Goal: Task Accomplishment & Management: Manage account settings

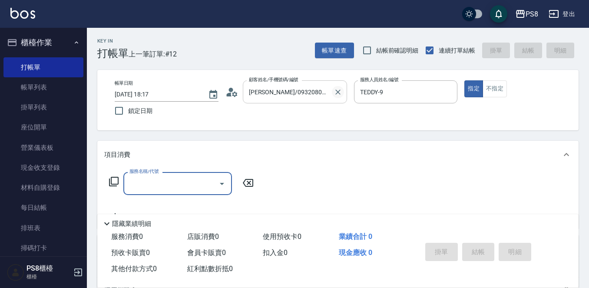
click at [335, 91] on icon "Clear" at bounding box center [337, 92] width 9 height 9
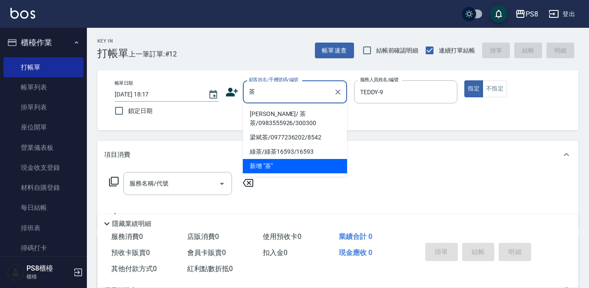
click at [293, 118] on li "曾曉凌 / 茶茶/0983555926/300300" at bounding box center [295, 118] width 104 height 23
type input "[PERSON_NAME]/ 茶茶/0983555926/300300"
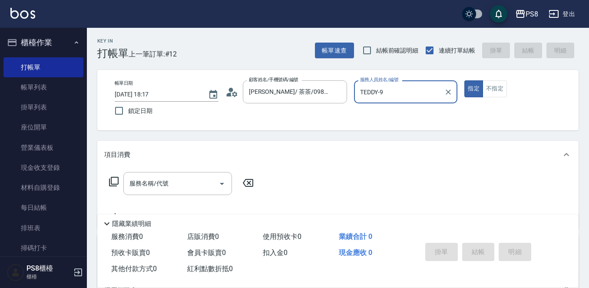
type input "VINA-12"
click at [464, 80] on button "指定" at bounding box center [473, 88] width 19 height 17
type button "true"
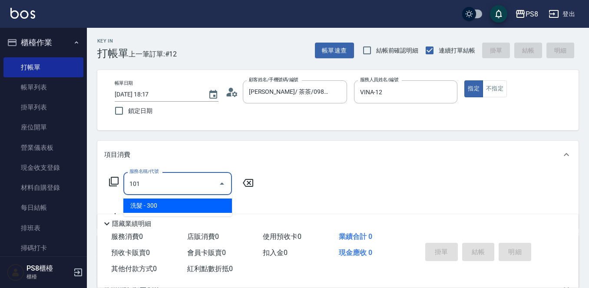
type input "洗髮(101)"
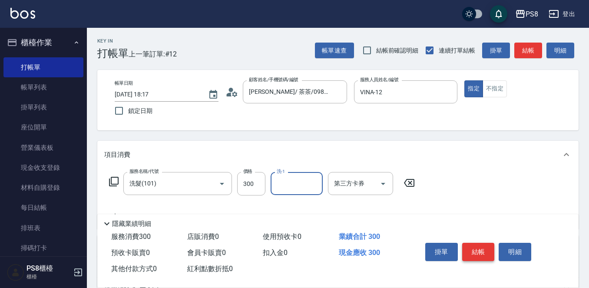
click at [477, 251] on button "結帳" at bounding box center [478, 252] width 33 height 18
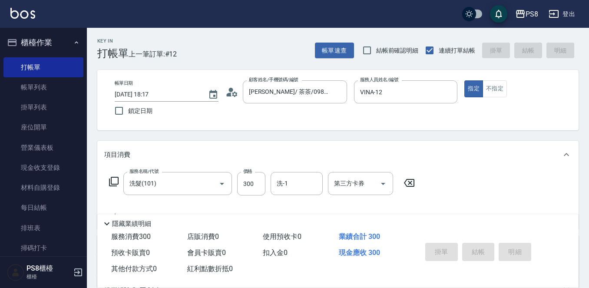
type input "2025/09/22 19:43"
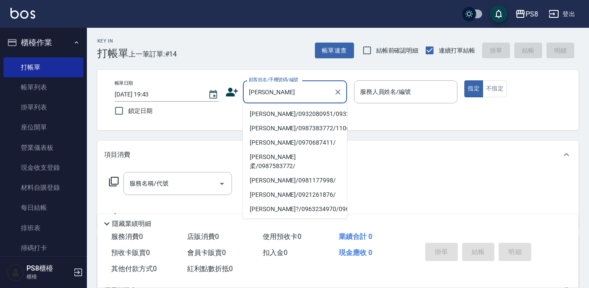
click at [318, 118] on li "林欣怡/0932080951/0932080951" at bounding box center [295, 114] width 104 height 14
type input "林欣怡/0932080951/0932080951"
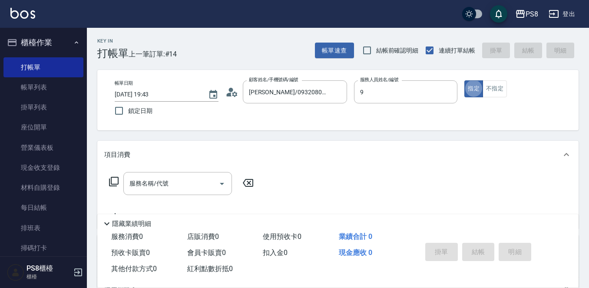
type input "TEDDY-9"
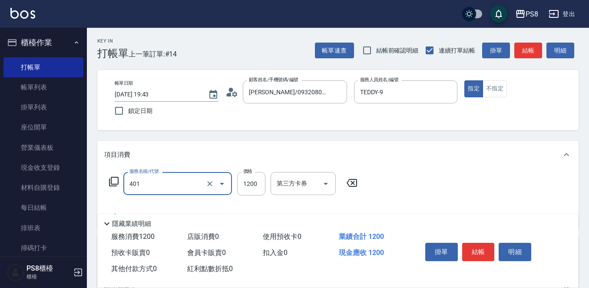
type input "基本染髮(401)"
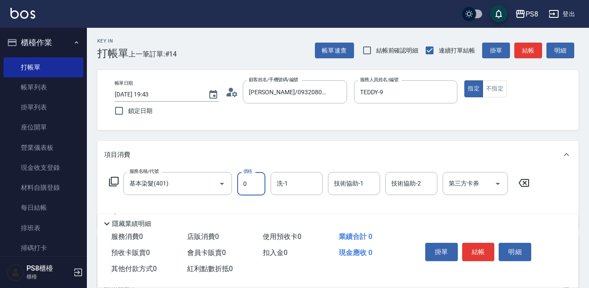
type input "0"
click at [273, 184] on div "洗-1" at bounding box center [296, 183] width 52 height 23
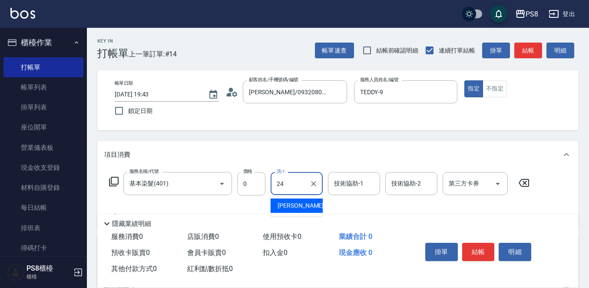
type input "婷婷-24"
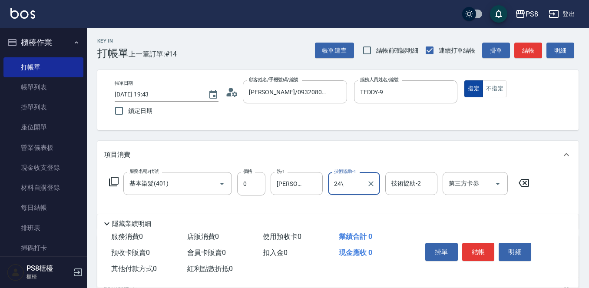
type input "24\"
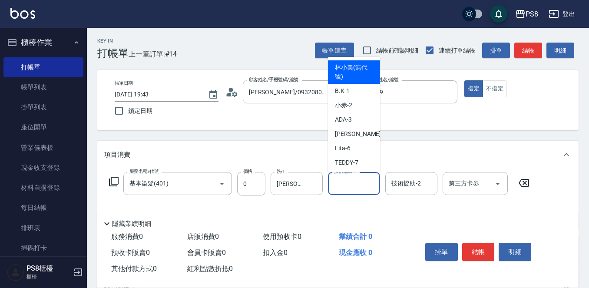
click at [372, 178] on input "技術協助-1" at bounding box center [354, 183] width 44 height 15
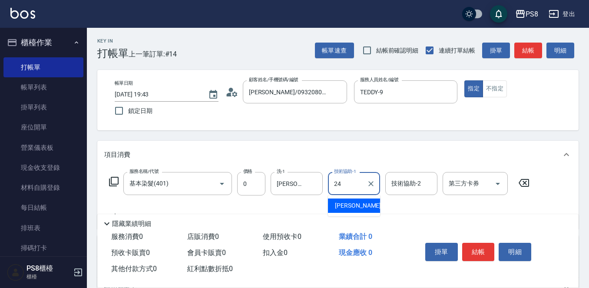
click at [365, 198] on ul "婷婷 -24" at bounding box center [354, 205] width 52 height 21
click at [365, 204] on div "婷婷 -24" at bounding box center [354, 205] width 52 height 14
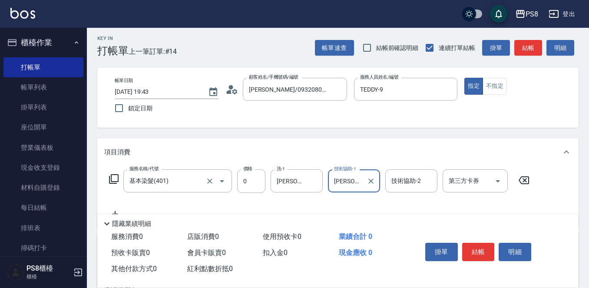
scroll to position [43, 0]
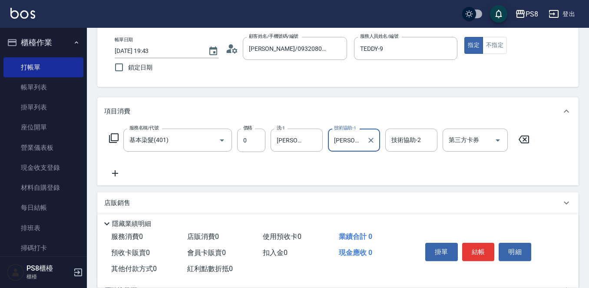
type input "婷婷-24"
click at [125, 175] on icon at bounding box center [115, 173] width 22 height 10
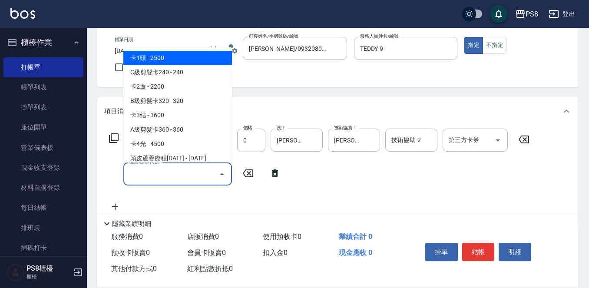
click at [132, 172] on input "服務名稱/代號" at bounding box center [171, 173] width 88 height 15
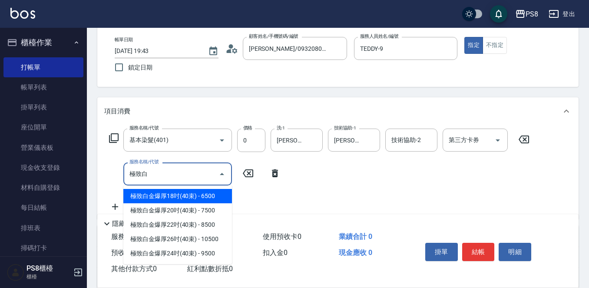
click at [194, 196] on span "極致白金爆厚18吋(40束) - 6500" at bounding box center [177, 196] width 109 height 14
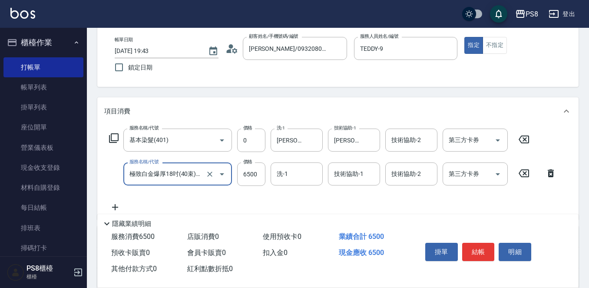
type input "極致白金爆厚18吋(40束)(G86)"
click at [119, 208] on icon at bounding box center [115, 207] width 22 height 10
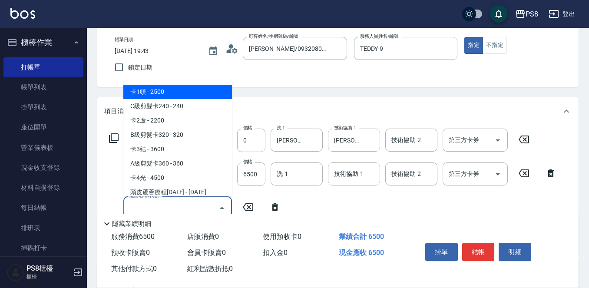
click at [135, 208] on input "服務名稱/代號" at bounding box center [171, 207] width 88 height 15
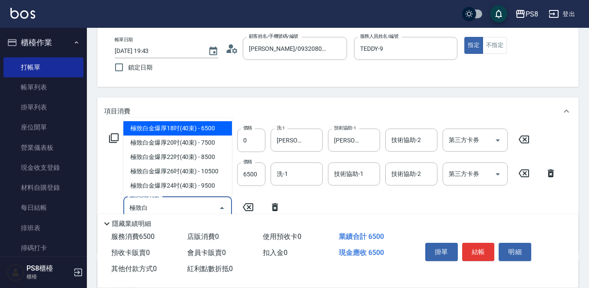
click at [169, 126] on span "極致白金爆厚18吋(40束) - 6500" at bounding box center [177, 128] width 109 height 14
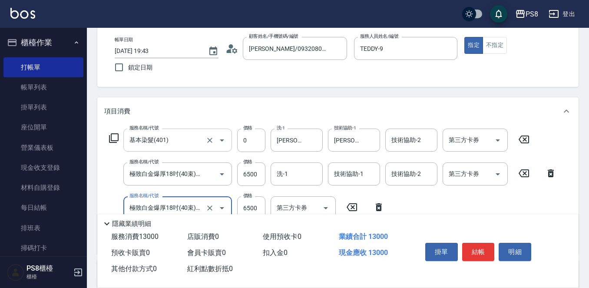
scroll to position [87, 0]
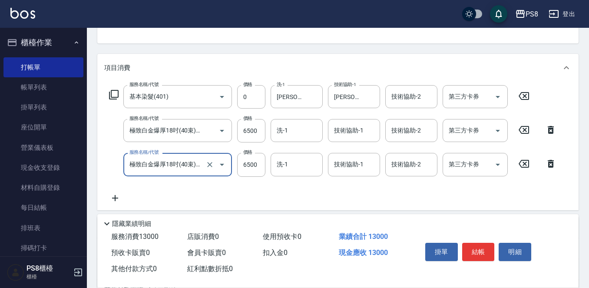
type input "極致白金爆厚18吋(40束)(G86)"
click at [115, 194] on icon at bounding box center [115, 198] width 22 height 10
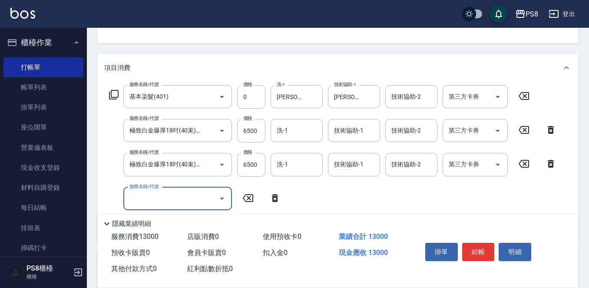
click at [131, 194] on div "服務名稱/代號 服務名稱/代號" at bounding box center [177, 198] width 109 height 23
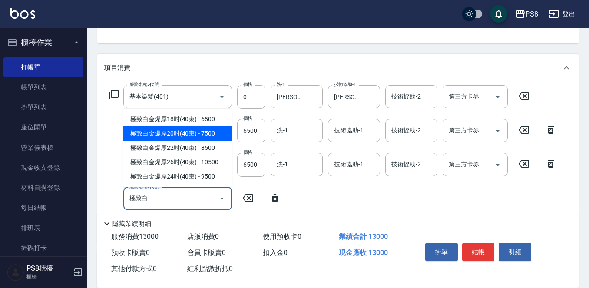
click at [164, 131] on span "極致白金爆厚20吋(40束) - 7500" at bounding box center [177, 133] width 109 height 14
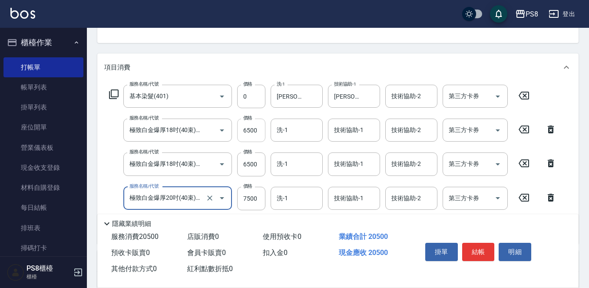
scroll to position [130, 0]
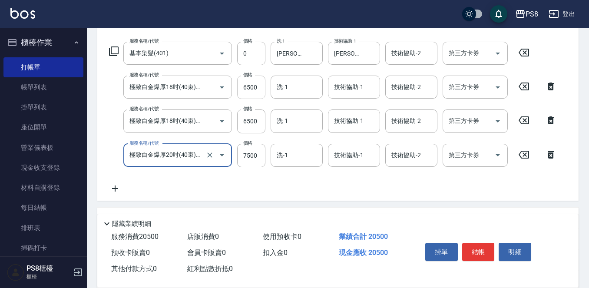
type input "極致白金爆厚20吋(40束)(G87)"
click at [260, 92] on input "6500" at bounding box center [251, 87] width 28 height 23
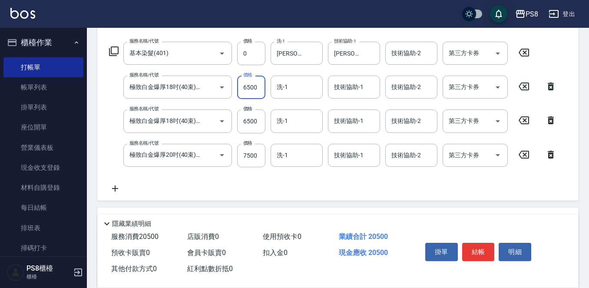
click at [258, 87] on input "6500" at bounding box center [251, 87] width 28 height 23
click at [253, 155] on input "7500" at bounding box center [251, 155] width 28 height 23
type input "0"
click at [255, 91] on input "6500" at bounding box center [251, 87] width 28 height 23
type input "6000"
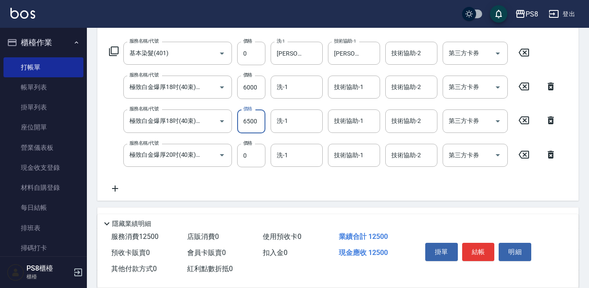
click at [253, 123] on input "6500" at bounding box center [251, 120] width 28 height 23
type input "6000"
click at [250, 155] on input "0" at bounding box center [251, 155] width 28 height 23
drag, startPoint x: 261, startPoint y: 160, endPoint x: 244, endPoint y: 157, distance: 16.7
click at [244, 157] on input "7000" at bounding box center [251, 155] width 28 height 23
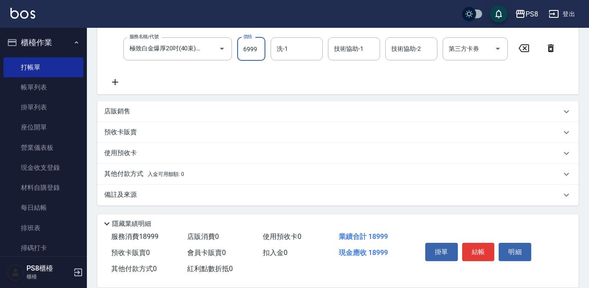
scroll to position [237, 0]
type input "6999"
click at [141, 167] on div "其他付款方式 入金可用餘額: 0" at bounding box center [337, 173] width 481 height 21
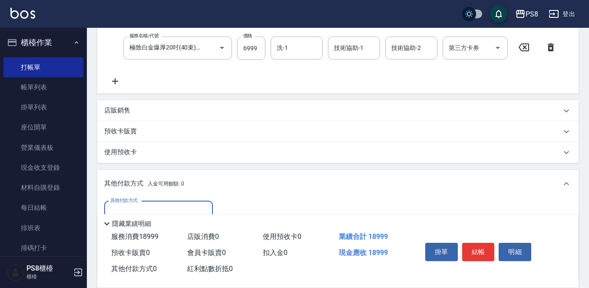
scroll to position [0, 0]
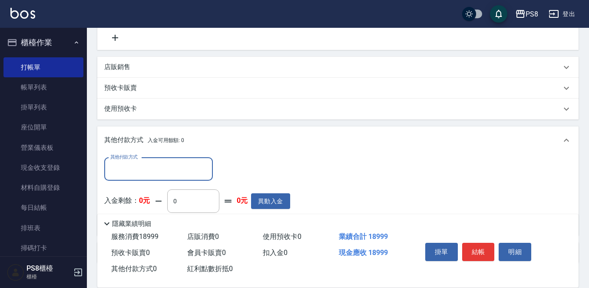
click at [147, 178] on div "其他付款方式" at bounding box center [158, 169] width 109 height 23
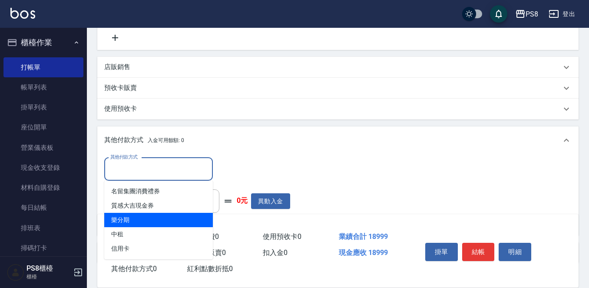
click at [154, 220] on span "樂分期" at bounding box center [158, 220] width 109 height 14
type input "樂分期"
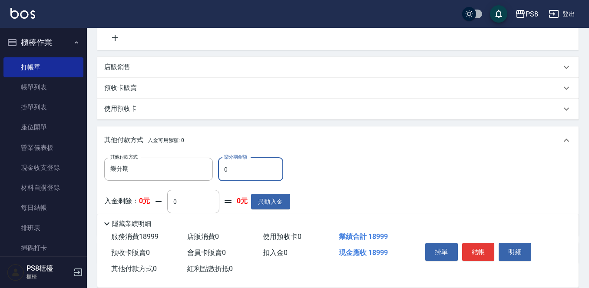
click at [250, 173] on input "0" at bounding box center [250, 169] width 65 height 23
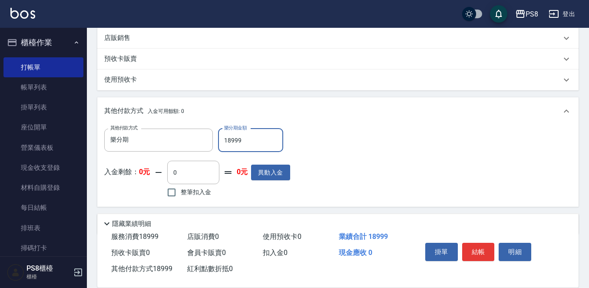
scroll to position [340, 0]
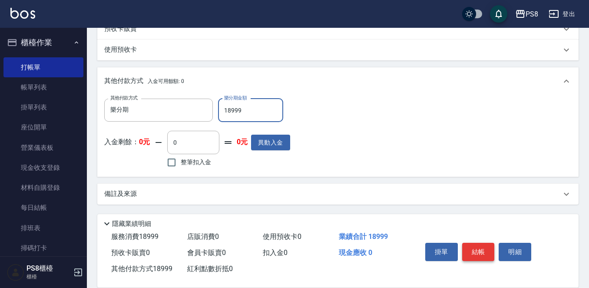
type input "18999"
click at [486, 247] on button "結帳" at bounding box center [478, 252] width 33 height 18
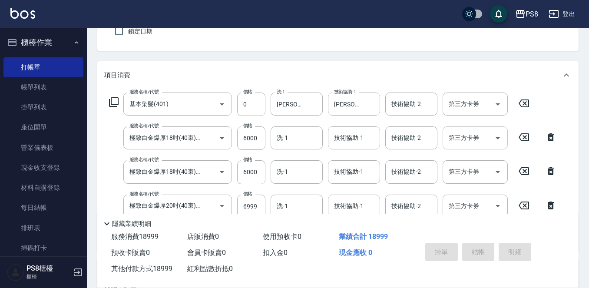
scroll to position [0, 0]
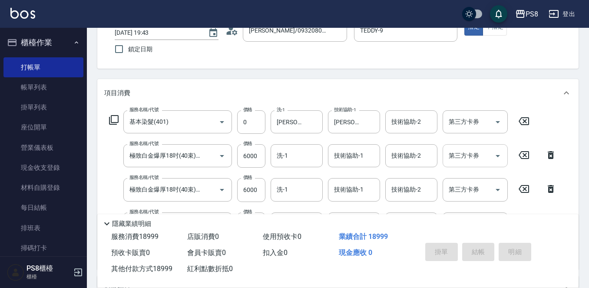
type input "2025/09/22 19:56"
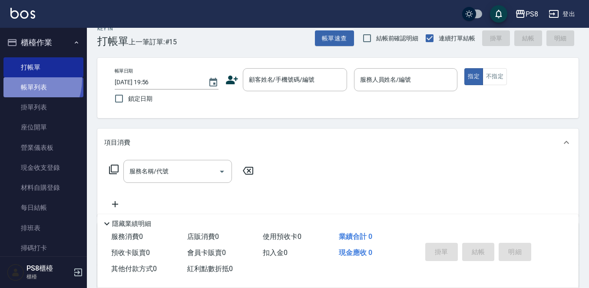
click at [23, 80] on link "帳單列表" at bounding box center [43, 87] width 80 height 20
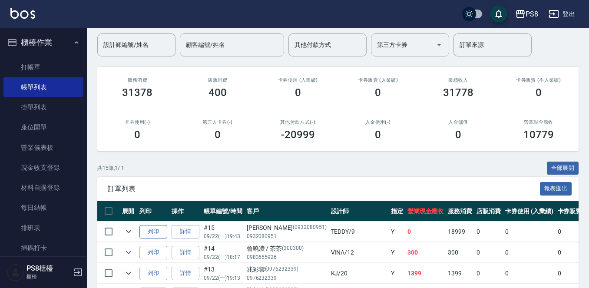
scroll to position [130, 0]
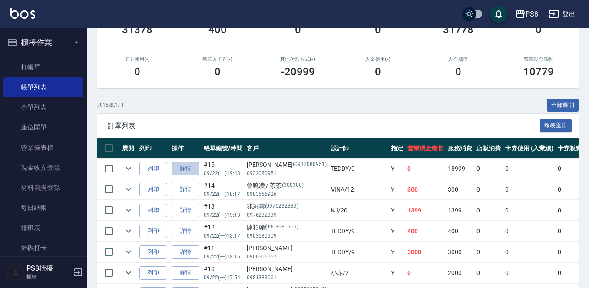
click at [197, 173] on link "詳情" at bounding box center [185, 168] width 28 height 13
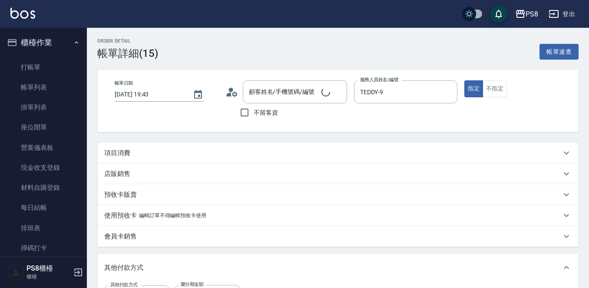
type input "2025/09/22 19:43"
type input "TEDDY-9"
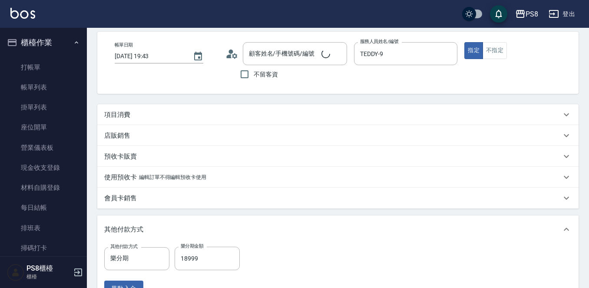
scroll to position [43, 0]
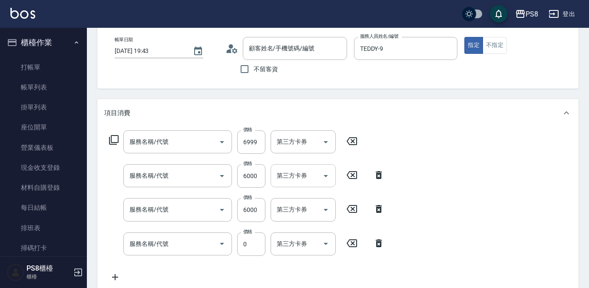
type input "林欣怡/0932080951/0932080951"
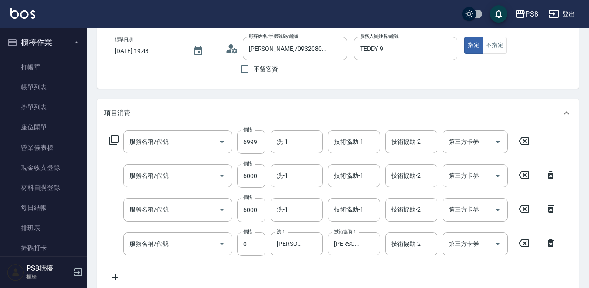
type input "極致白金爆厚20吋(40束)(G87)"
type input "極致白金爆厚18吋(40束)(G86)"
type input "基本染髮(401)"
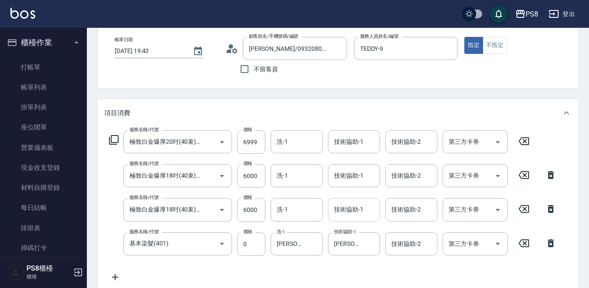
click at [363, 215] on input "技術協助-1" at bounding box center [354, 209] width 44 height 15
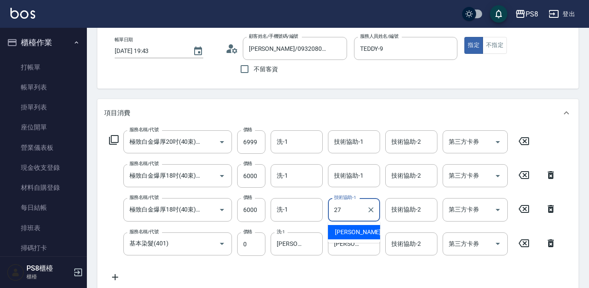
type input "Barry-27"
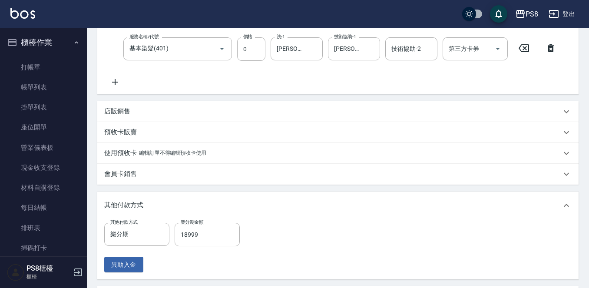
scroll to position [134, 0]
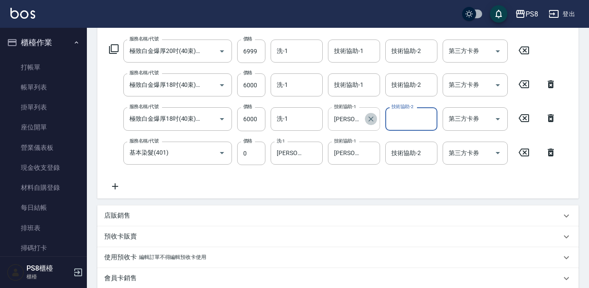
click at [372, 124] on button "Clear" at bounding box center [371, 119] width 12 height 12
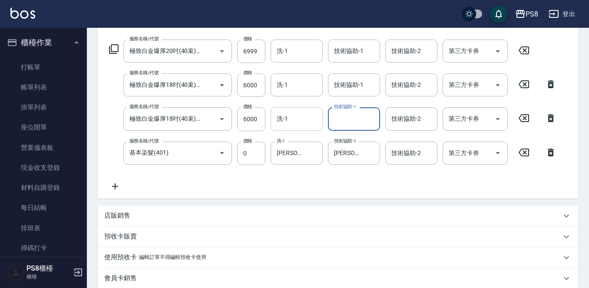
click at [302, 114] on input "洗-1" at bounding box center [296, 118] width 44 height 15
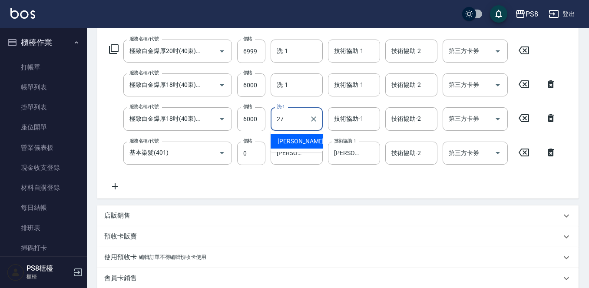
type input "Barry-27"
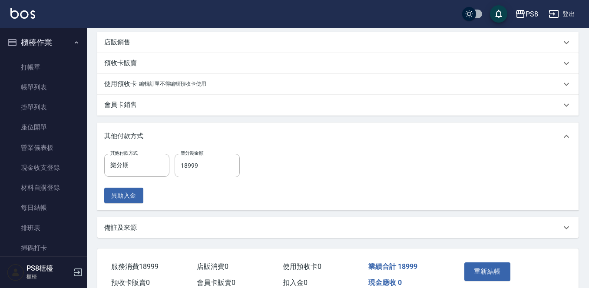
scroll to position [308, 0]
click at [493, 272] on button "重新結帳" at bounding box center [487, 271] width 46 height 18
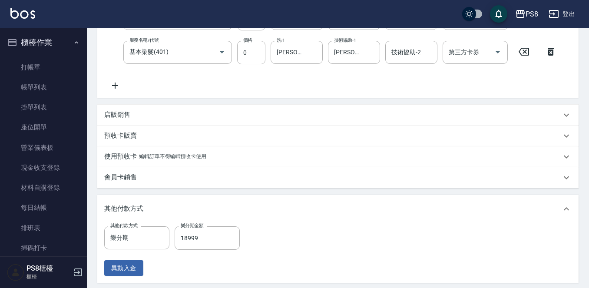
scroll to position [47, 0]
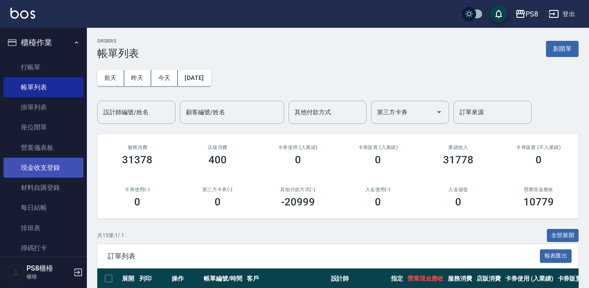
click at [36, 174] on link "現金收支登錄" at bounding box center [43, 168] width 80 height 20
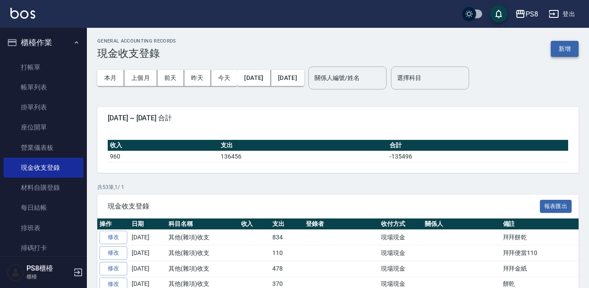
click at [567, 54] on button "新增" at bounding box center [564, 49] width 28 height 16
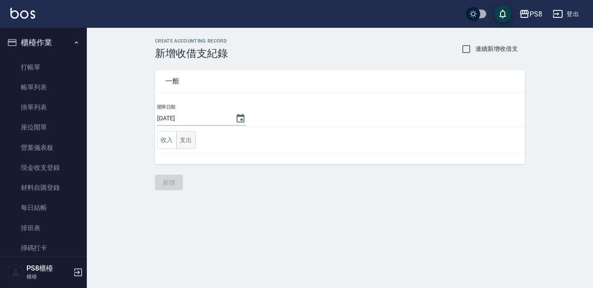
click at [188, 142] on button "支出" at bounding box center [186, 140] width 20 height 18
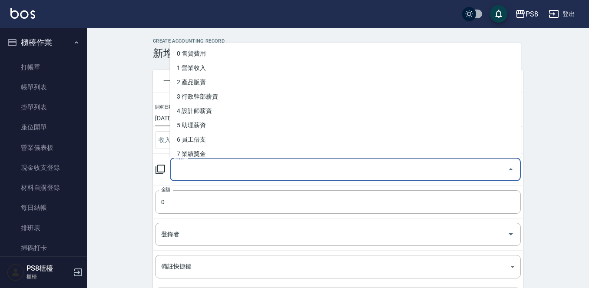
click at [203, 171] on input "科目" at bounding box center [339, 169] width 330 height 15
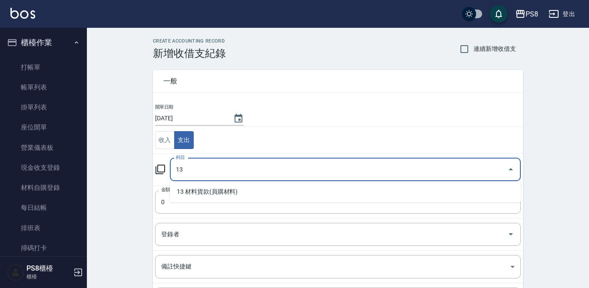
type input "13"
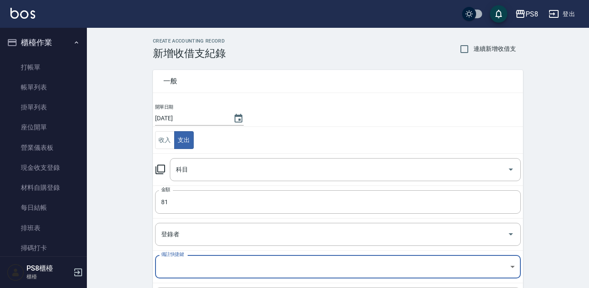
scroll to position [95, 0]
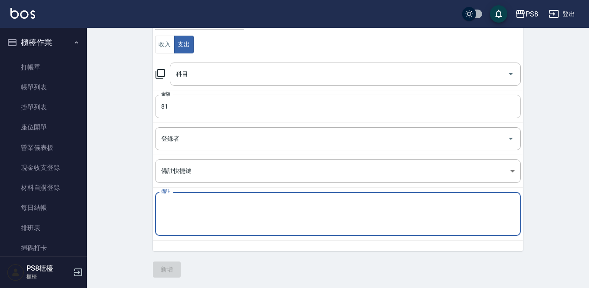
click at [214, 111] on input "81" at bounding box center [337, 106] width 365 height 23
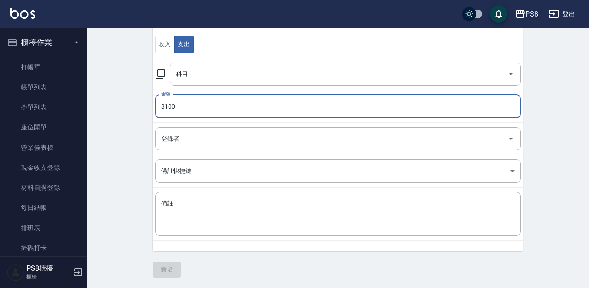
type input "8100"
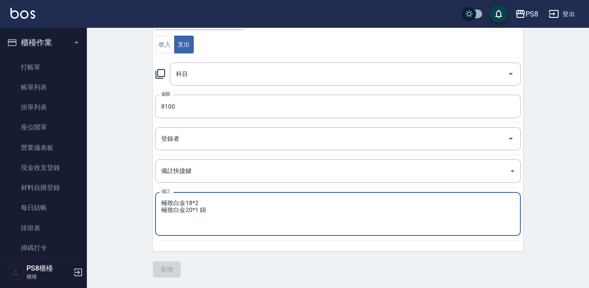
click at [165, 202] on textarea "極致白金18*2 極致白金20*1 娟" at bounding box center [337, 214] width 353 height 30
type textarea "極致白金18*2 極致白金20*1 娟"
click at [190, 133] on input "登錄者" at bounding box center [331, 138] width 345 height 15
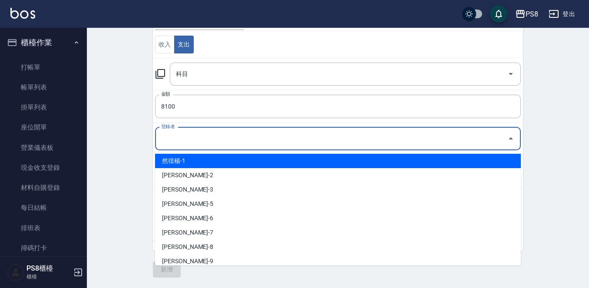
click at [183, 88] on td "科目 科目" at bounding box center [338, 74] width 370 height 32
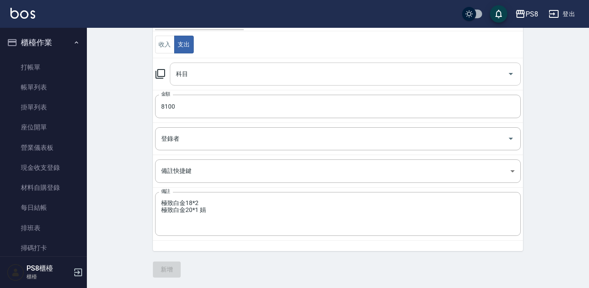
click at [184, 83] on div "科目" at bounding box center [345, 74] width 351 height 23
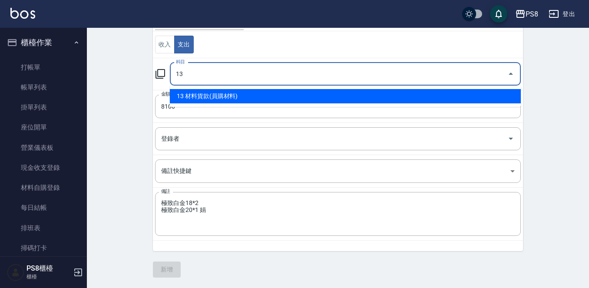
click at [186, 97] on li "13 材料貨款(員購材料)" at bounding box center [345, 96] width 351 height 14
type input "13 材料貨款(員購材料)"
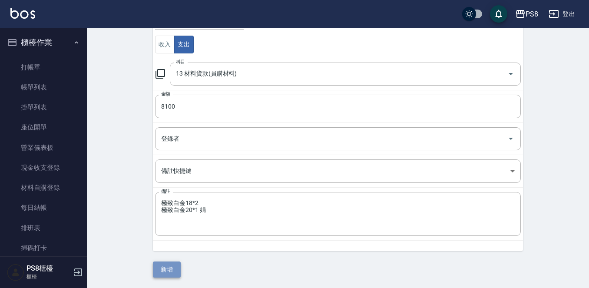
click at [161, 262] on button "新增" at bounding box center [167, 269] width 28 height 16
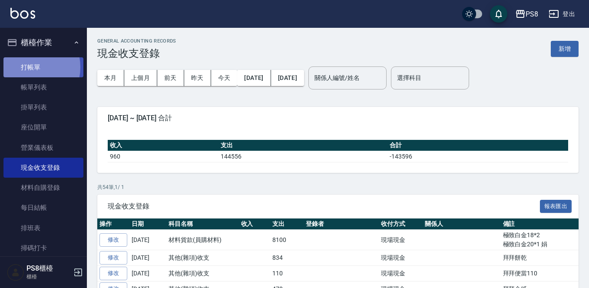
click at [29, 67] on link "打帳單" at bounding box center [43, 67] width 80 height 20
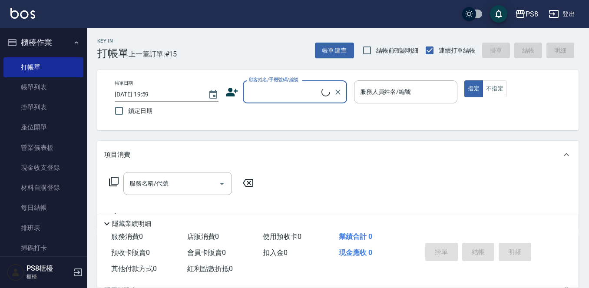
click at [244, 91] on div "顧客姓名/手機號碼/編號" at bounding box center [295, 91] width 104 height 23
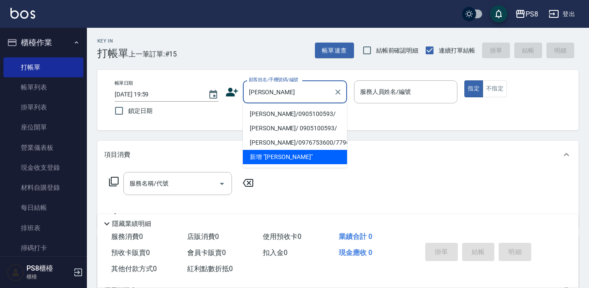
click at [260, 114] on li "鄭翰璋/0905100593/" at bounding box center [295, 114] width 104 height 14
type input "鄭翰璋/0905100593/"
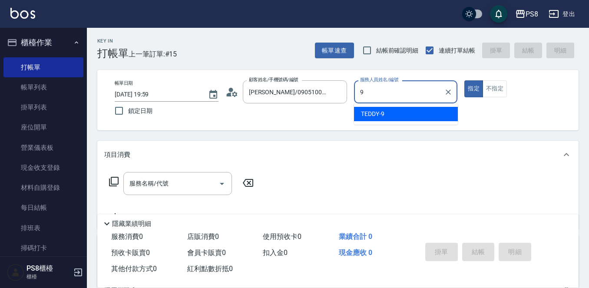
type input "TEDDY-9"
type button "true"
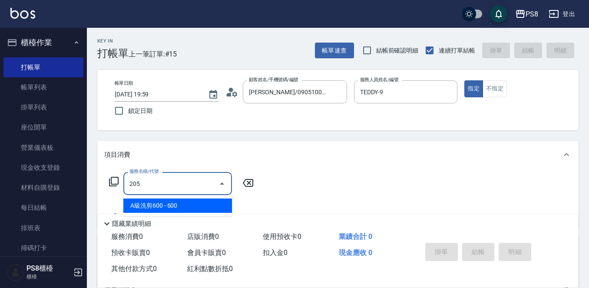
type input "A級洗剪600(205)"
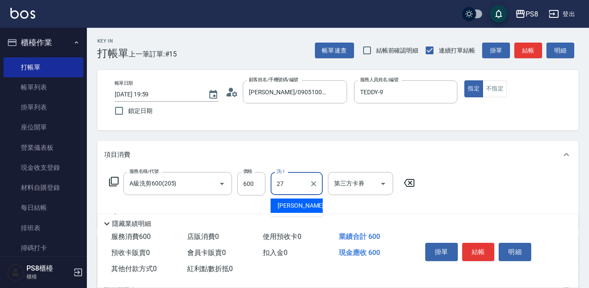
type input "Barry-27"
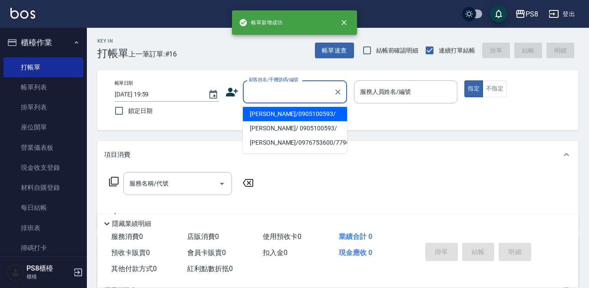
click at [276, 92] on input "顧客姓名/手機號碼/編號" at bounding box center [288, 91] width 83 height 15
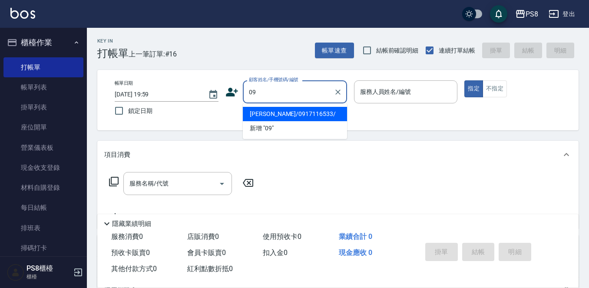
type input "0"
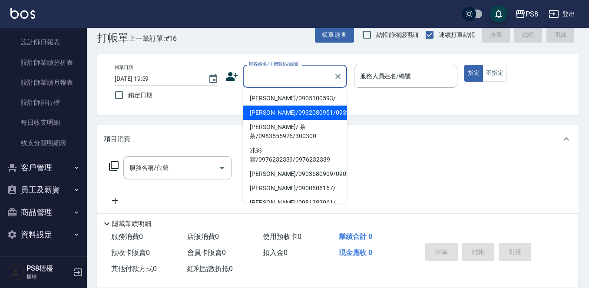
scroll to position [43, 0]
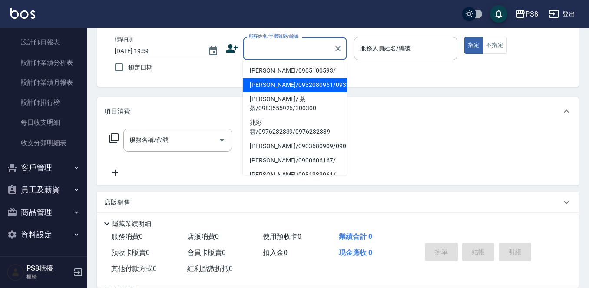
click at [62, 170] on button "客戶管理" at bounding box center [43, 167] width 80 height 23
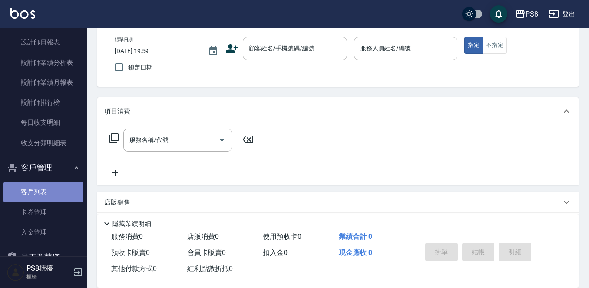
click at [63, 184] on link "客戶列表" at bounding box center [43, 192] width 80 height 20
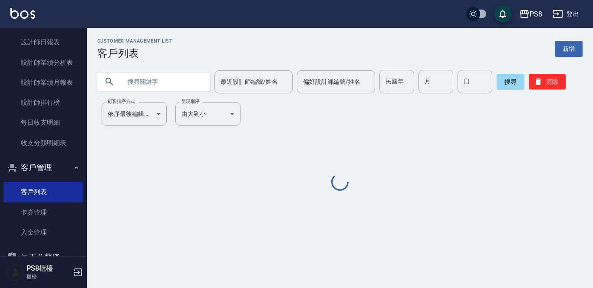
click at [149, 88] on input "text" at bounding box center [163, 81] width 82 height 23
type input "郭"
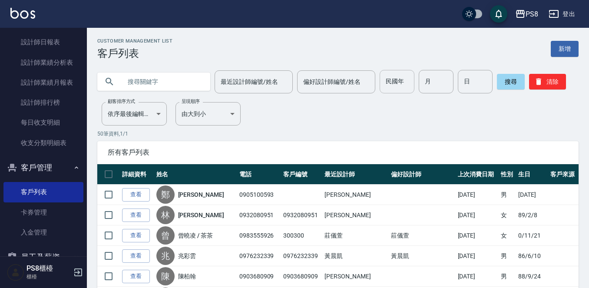
click at [414, 83] on input "民國年" at bounding box center [396, 81] width 35 height 23
type input "96"
type input "06"
type input "23"
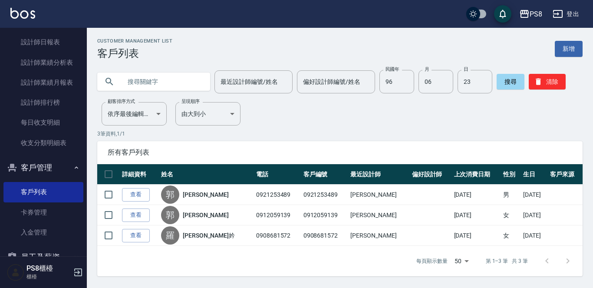
click at [412, 134] on p "3 筆資料, 1 / 1" at bounding box center [339, 134] width 485 height 8
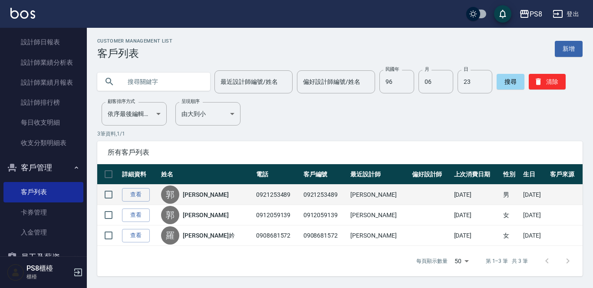
click at [219, 197] on div "郭 郭毅成" at bounding box center [206, 194] width 91 height 18
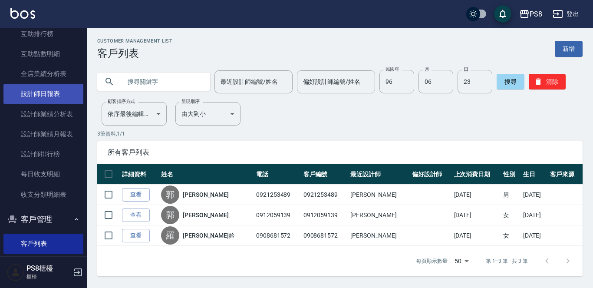
scroll to position [291, 0]
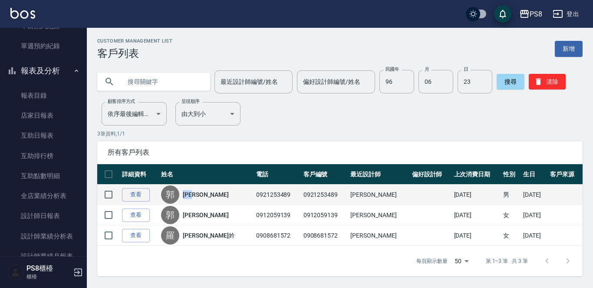
drag, startPoint x: 186, startPoint y: 196, endPoint x: 213, endPoint y: 194, distance: 26.6
click at [210, 198] on div "郭 郭毅成" at bounding box center [206, 194] width 91 height 18
copy link "郭毅成"
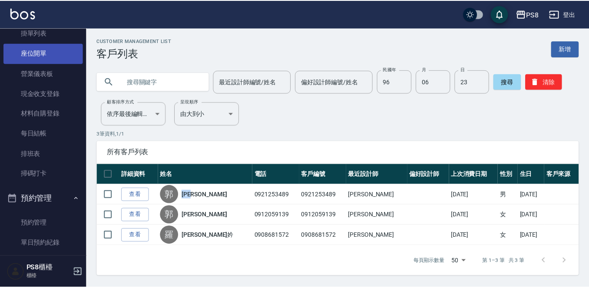
scroll to position [0, 0]
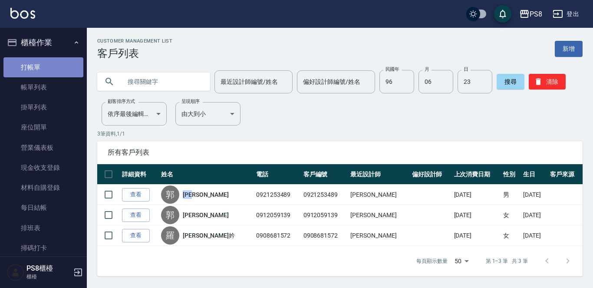
drag, startPoint x: 45, startPoint y: 61, endPoint x: 68, endPoint y: 68, distance: 24.4
click at [45, 61] on link "打帳單" at bounding box center [43, 67] width 80 height 20
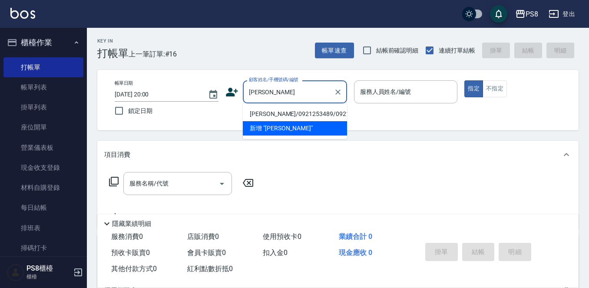
click at [311, 115] on li "郭毅成/0921253489/0921253489" at bounding box center [295, 114] width 104 height 14
type input "郭毅成/0921253489/0921253489"
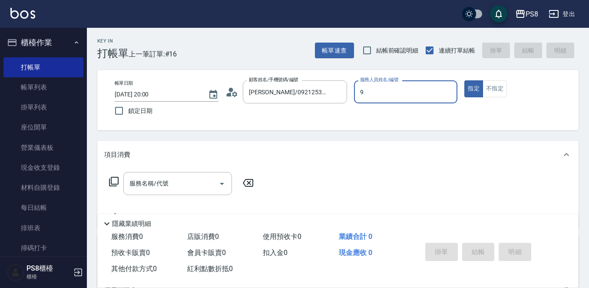
type input "TEDDY-9"
type button "true"
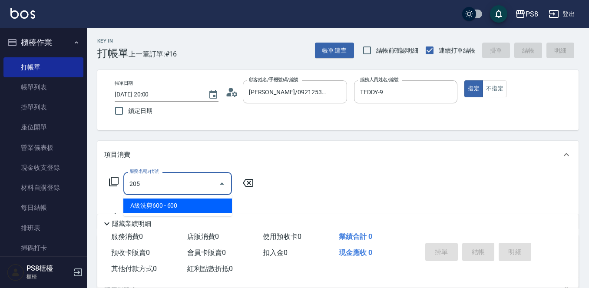
type input "A級洗剪600(205)"
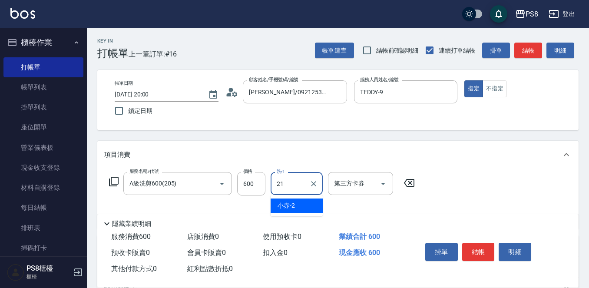
type input "趙宇文-21"
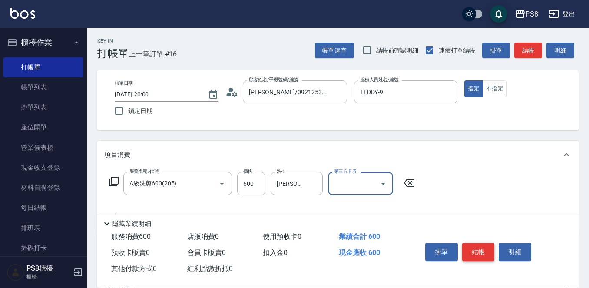
click at [467, 253] on button "結帳" at bounding box center [478, 252] width 33 height 18
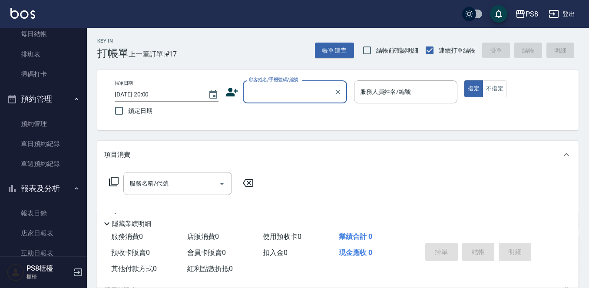
scroll to position [260, 0]
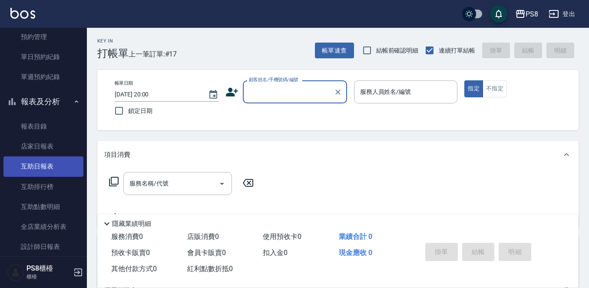
click at [49, 165] on link "互助日報表" at bounding box center [43, 166] width 80 height 20
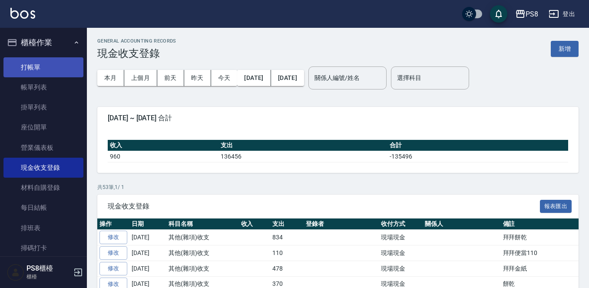
click at [36, 66] on link "打帳單" at bounding box center [43, 67] width 80 height 20
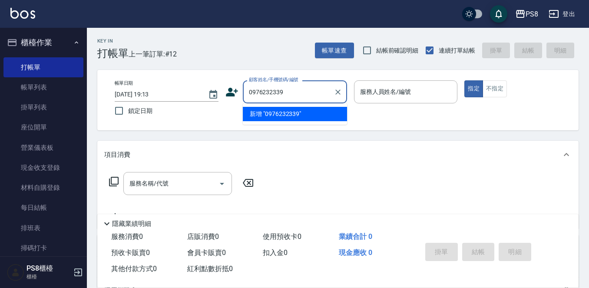
drag, startPoint x: 290, startPoint y: 88, endPoint x: 245, endPoint y: 88, distance: 44.3
click at [245, 88] on div "0976232339 顧客姓名/手機號碼/編號" at bounding box center [295, 91] width 104 height 23
type input "0976232339"
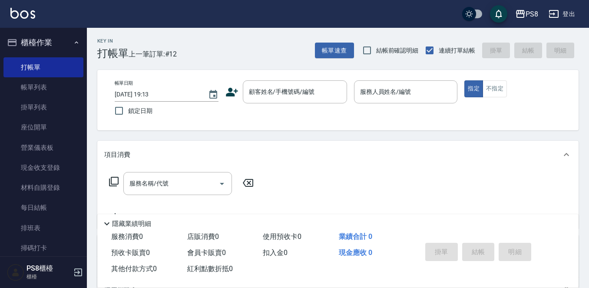
click at [230, 92] on icon at bounding box center [231, 92] width 13 height 13
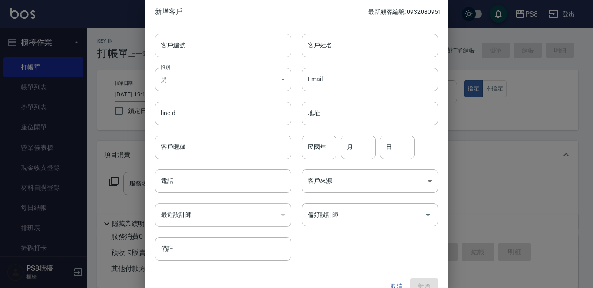
drag, startPoint x: 230, startPoint y: 92, endPoint x: 227, endPoint y: 41, distance: 51.3
click at [227, 41] on input "客戶編號" at bounding box center [223, 44] width 136 height 23
paste input "0976232339"
type input "0976232339"
click at [188, 178] on input "電話" at bounding box center [223, 180] width 136 height 23
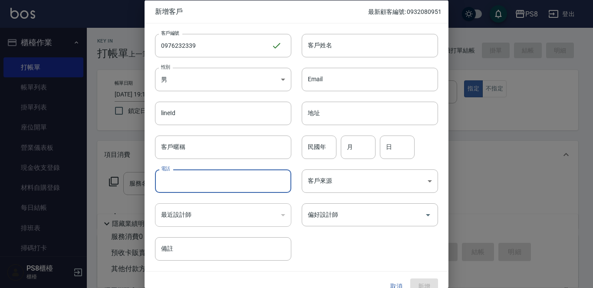
paste input "0976232339"
type input "0976232339"
click at [372, 40] on input "客戶姓名" at bounding box center [370, 44] width 136 height 23
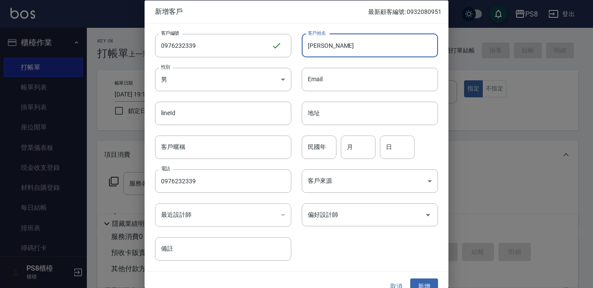
type input "照"
type input "ˋ"
type input "兆彩雲"
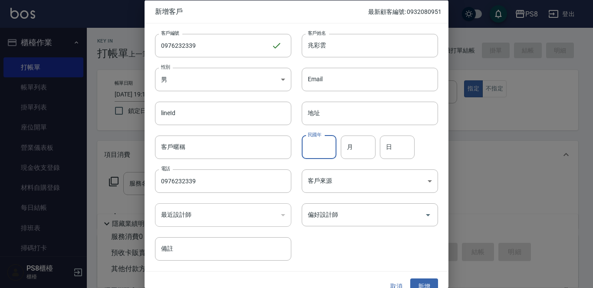
click at [322, 144] on input "民國年" at bounding box center [319, 146] width 35 height 23
type input "86"
type input "06"
type input "10"
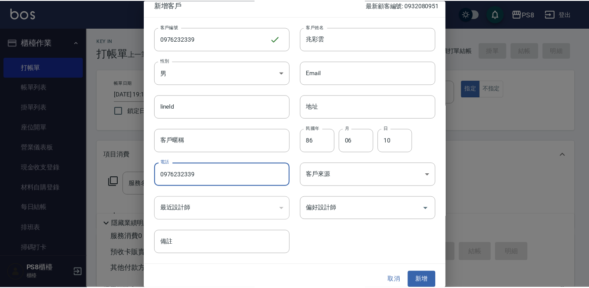
scroll to position [13, 0]
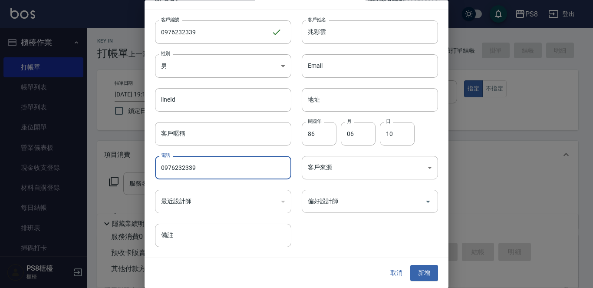
click at [406, 206] on input "偏好設計師" at bounding box center [363, 201] width 115 height 15
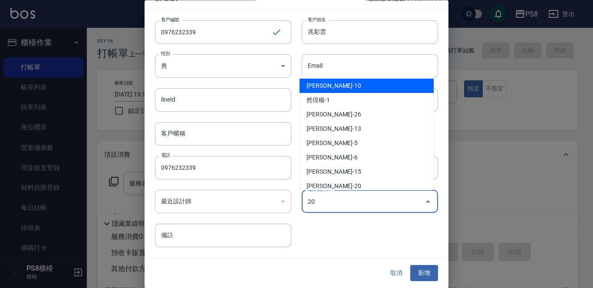
type input "黃晨凱"
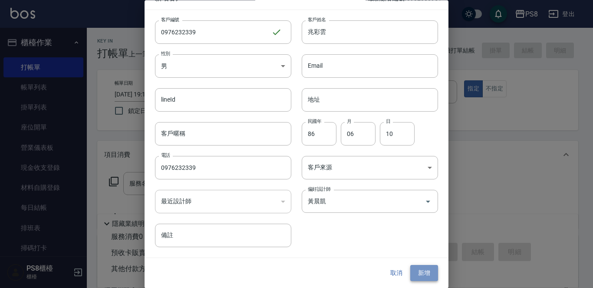
click at [413, 269] on button "新增" at bounding box center [424, 273] width 28 height 16
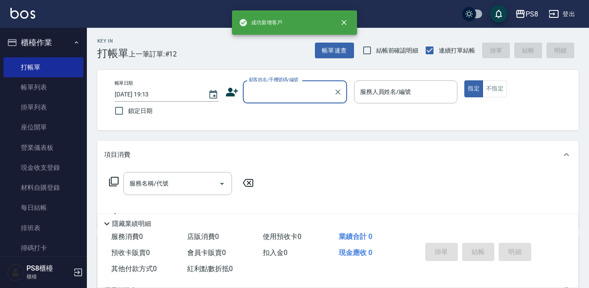
click at [317, 95] on input "顧客姓名/手機號碼/編號" at bounding box center [288, 91] width 83 height 15
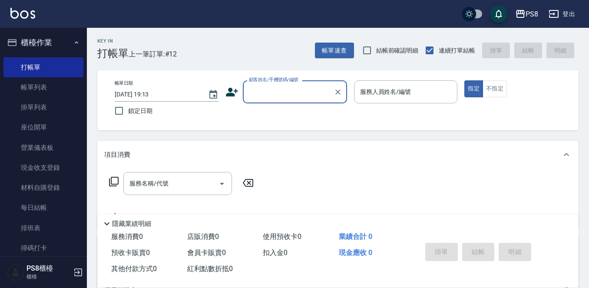
paste input "0976232339"
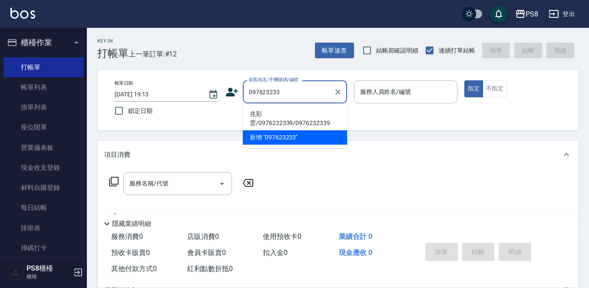
click at [277, 121] on li "兆彩雲/0976232339/0976232339" at bounding box center [295, 118] width 104 height 23
type input "兆彩雲/0976232339/0976232339"
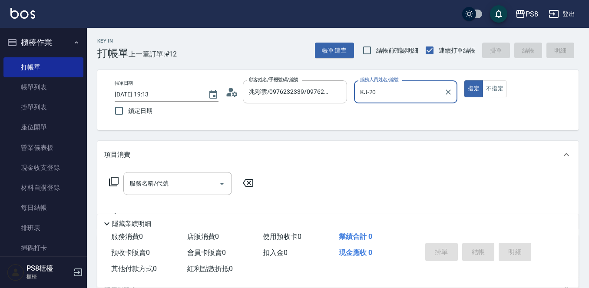
type input "KJ-20"
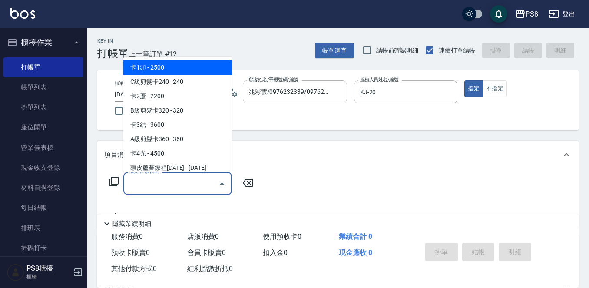
click at [183, 181] on input "服務名稱/代號" at bounding box center [171, 183] width 88 height 15
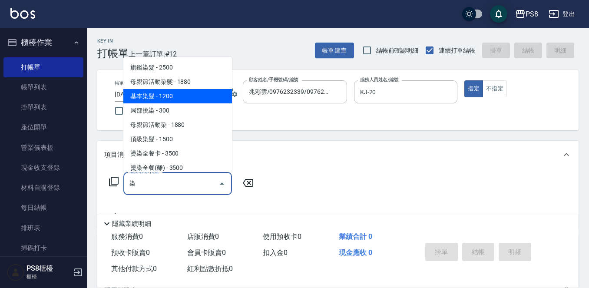
click at [173, 98] on span "基本染髮 - 1200" at bounding box center [177, 96] width 109 height 14
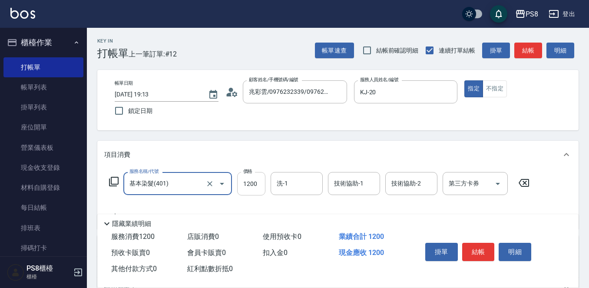
type input "基本染髮(401)"
click at [256, 181] on input "1200" at bounding box center [251, 183] width 28 height 23
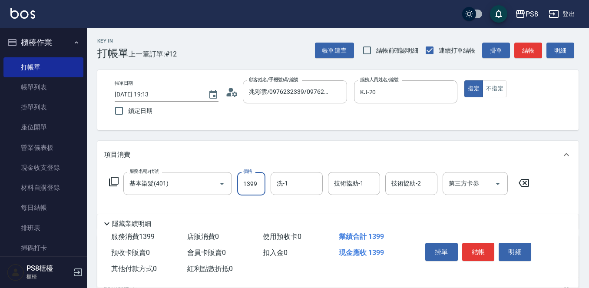
type input "1399"
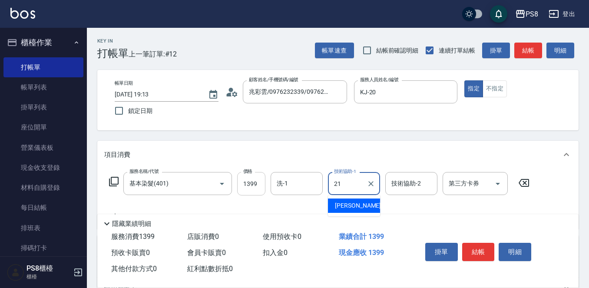
type input "趙宇文-21"
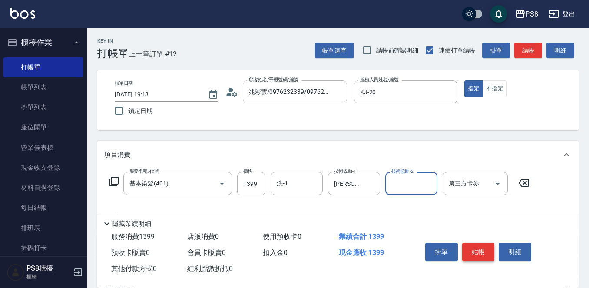
click at [472, 246] on button "結帳" at bounding box center [478, 252] width 33 height 18
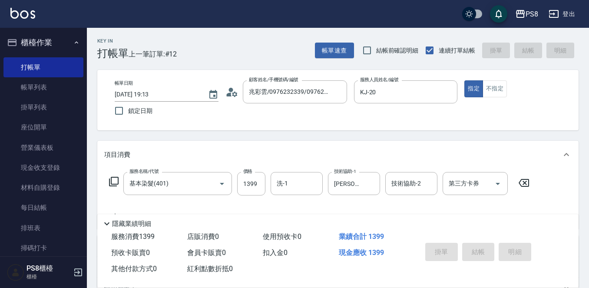
type input "2025/09/22 19:16"
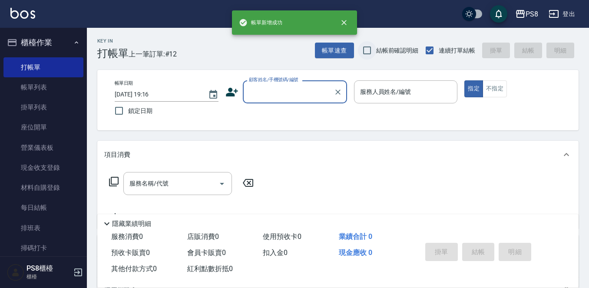
scroll to position [0, 0]
click at [287, 87] on input "顧客姓名/手機號碼/編號" at bounding box center [288, 91] width 83 height 15
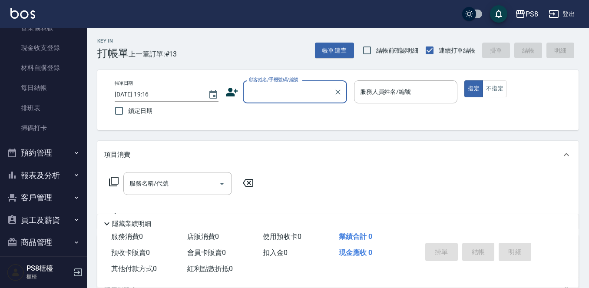
scroll to position [130, 0]
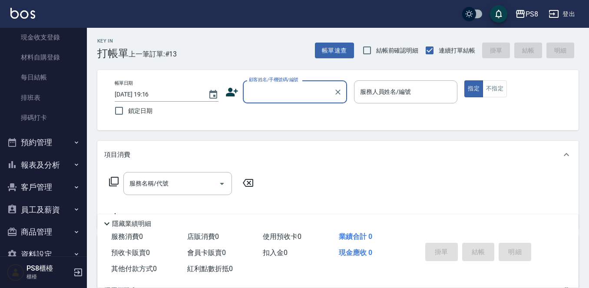
click at [46, 163] on button "報表及分析" at bounding box center [43, 165] width 80 height 23
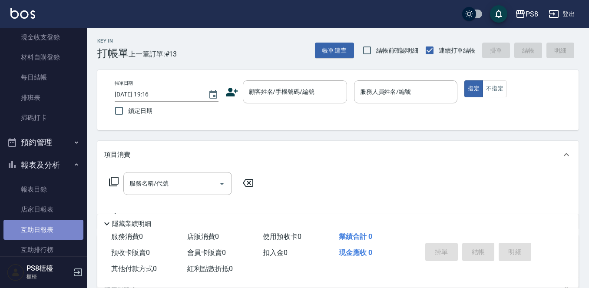
click at [47, 225] on link "互助日報表" at bounding box center [43, 230] width 80 height 20
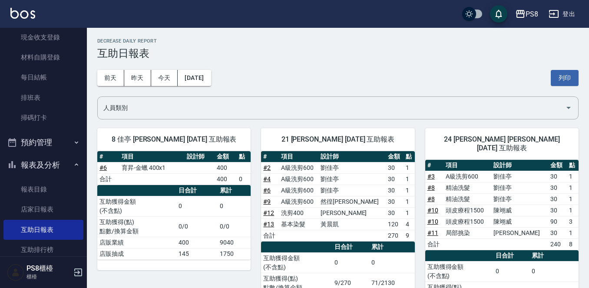
scroll to position [43, 0]
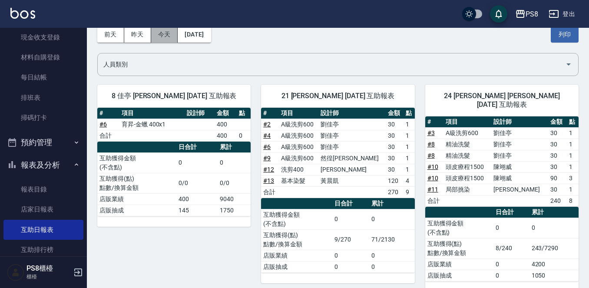
click at [164, 33] on button "今天" at bounding box center [164, 34] width 27 height 16
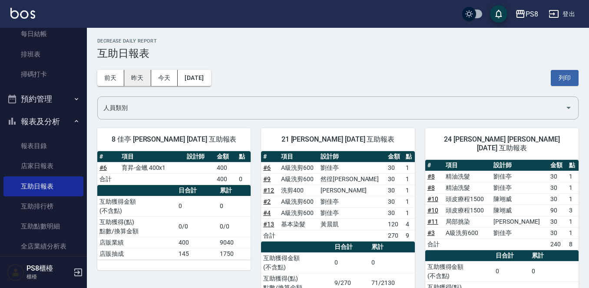
click at [141, 80] on button "昨天" at bounding box center [137, 78] width 27 height 16
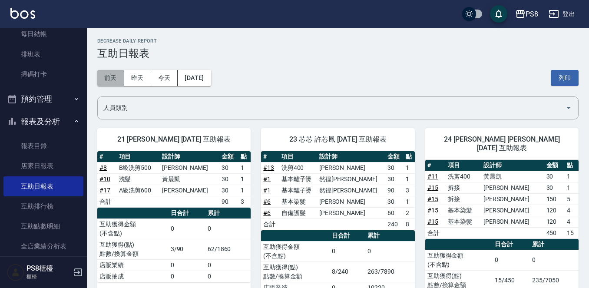
click at [118, 78] on button "前天" at bounding box center [110, 78] width 27 height 16
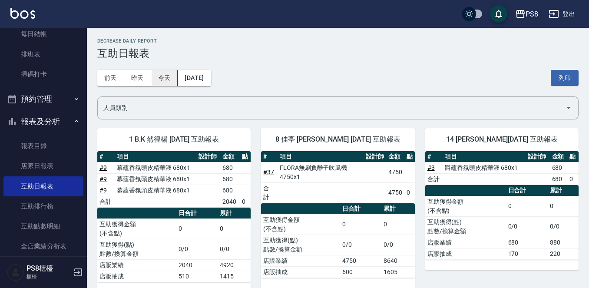
click at [166, 75] on button "今天" at bounding box center [164, 78] width 27 height 16
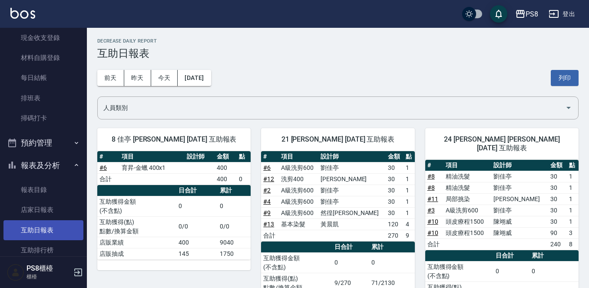
scroll to position [130, 0]
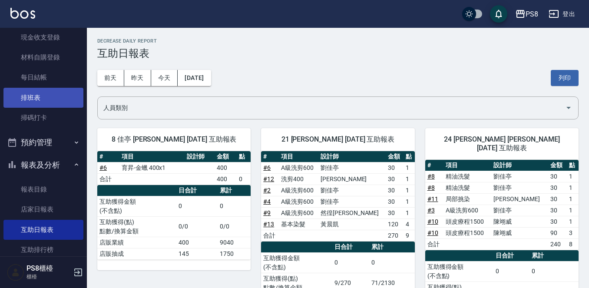
click at [46, 102] on link "排班表" at bounding box center [43, 98] width 80 height 20
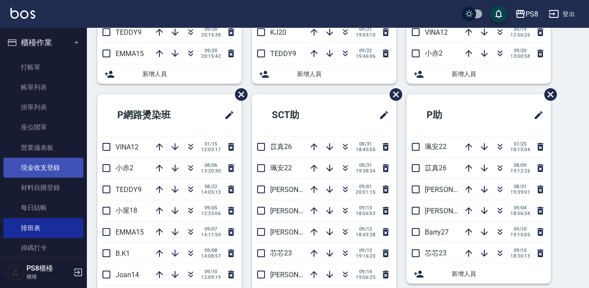
scroll to position [174, 0]
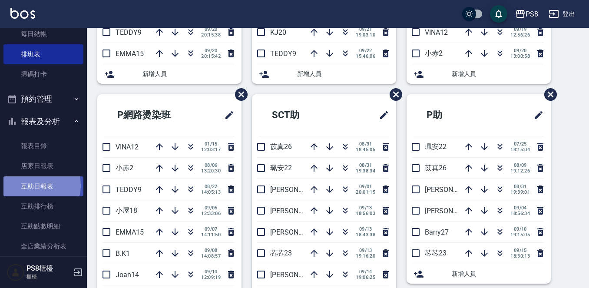
click at [37, 185] on link "互助日報表" at bounding box center [43, 186] width 80 height 20
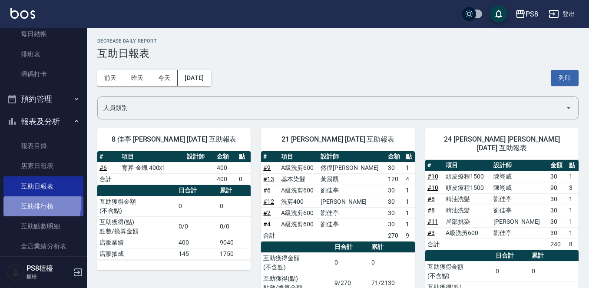
click at [20, 203] on link "互助排行榜" at bounding box center [43, 206] width 80 height 20
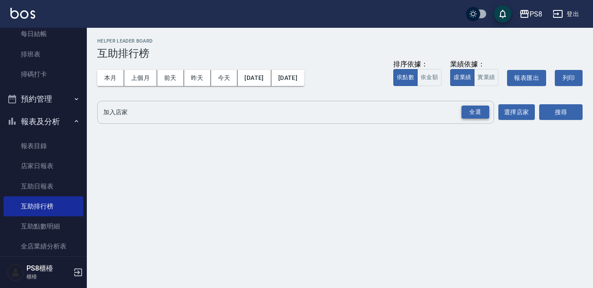
click at [479, 112] on div "全選" at bounding box center [475, 111] width 28 height 13
click at [574, 114] on button "搜尋" at bounding box center [560, 113] width 43 height 16
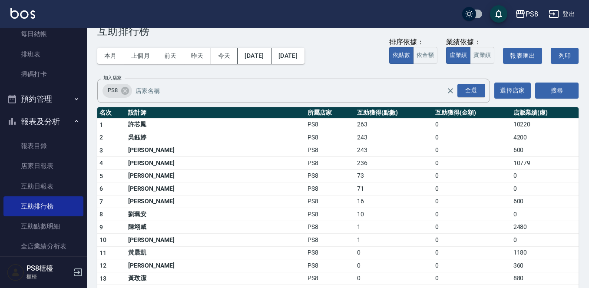
scroll to position [43, 0]
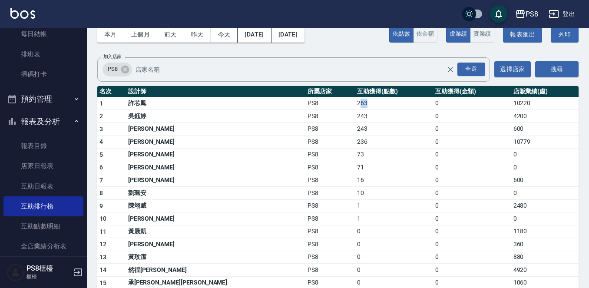
drag, startPoint x: 267, startPoint y: 101, endPoint x: 279, endPoint y: 101, distance: 12.2
click at [355, 101] on td "263" at bounding box center [394, 103] width 78 height 13
click at [104, 31] on button "本月" at bounding box center [110, 34] width 27 height 16
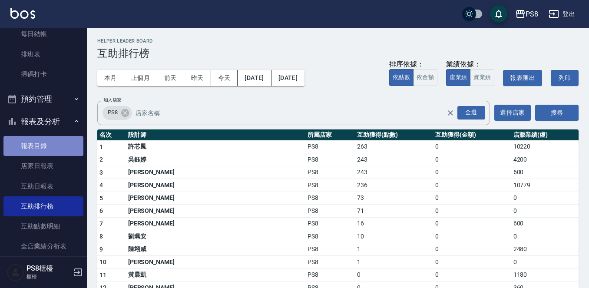
click at [51, 145] on link "報表目錄" at bounding box center [43, 146] width 80 height 20
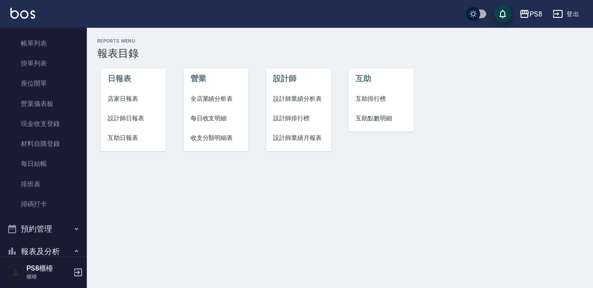
scroll to position [43, 0]
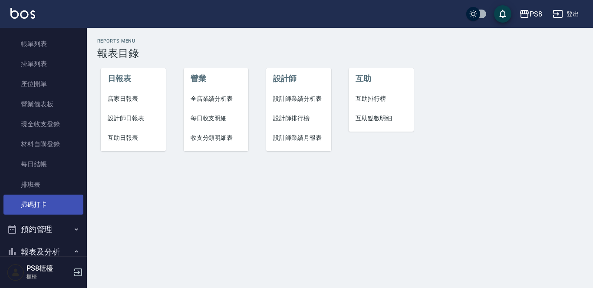
click at [33, 201] on link "掃碼打卡" at bounding box center [43, 204] width 80 height 20
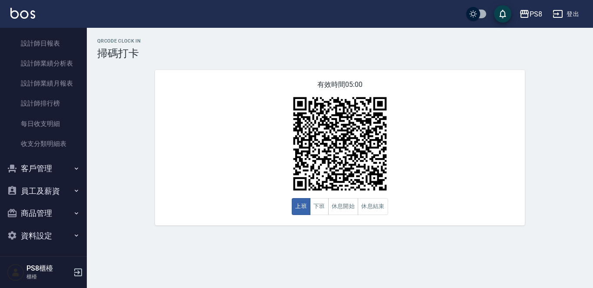
scroll to position [398, 0]
click at [45, 181] on button "員工及薪資" at bounding box center [43, 190] width 80 height 23
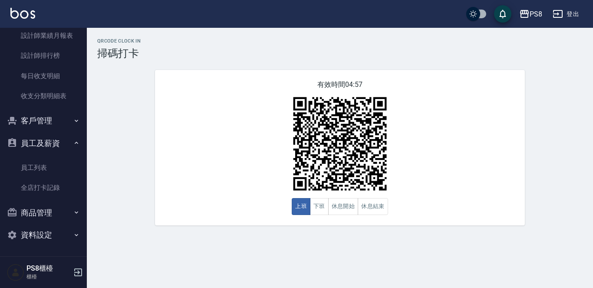
scroll to position [445, 0]
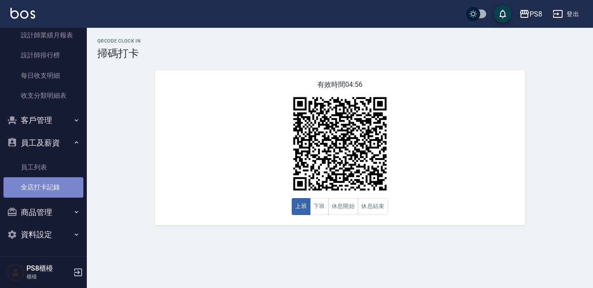
click at [47, 188] on link "全店打卡記錄" at bounding box center [43, 187] width 80 height 20
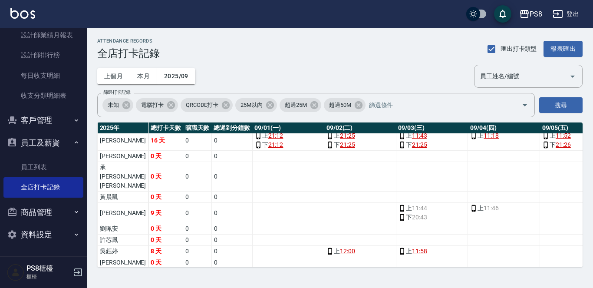
scroll to position [174, 0]
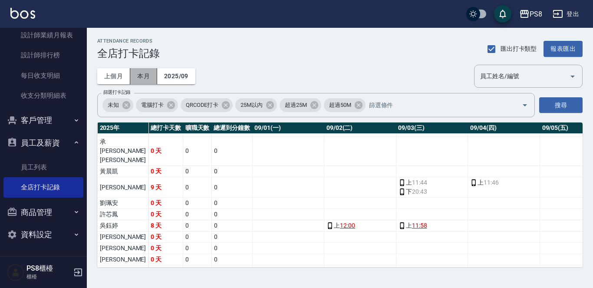
click at [142, 72] on button "本月" at bounding box center [143, 76] width 27 height 16
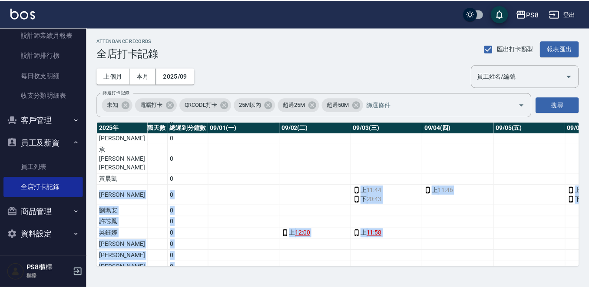
scroll to position [249, 43]
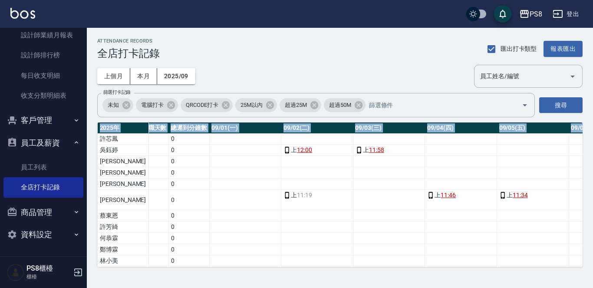
drag, startPoint x: 576, startPoint y: 198, endPoint x: 565, endPoint y: 284, distance: 86.7
click at [565, 284] on div "ATTENDANCE RECORDS 全店打卡記錄 匯出打卡類型 報表匯出 上個月 本月 2025/09 員工姓名/編號 員工姓名/編號 篩選打卡記錄 未知 …" at bounding box center [296, 144] width 593 height 288
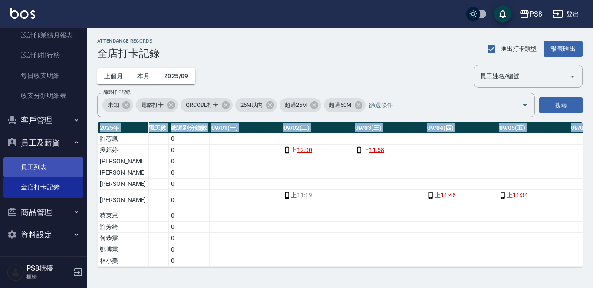
click at [29, 166] on link "員工列表" at bounding box center [43, 167] width 80 height 20
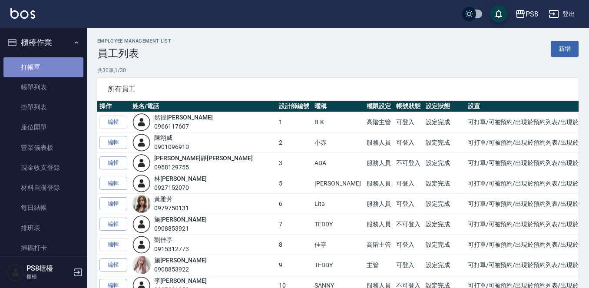
click at [61, 65] on link "打帳單" at bounding box center [43, 67] width 80 height 20
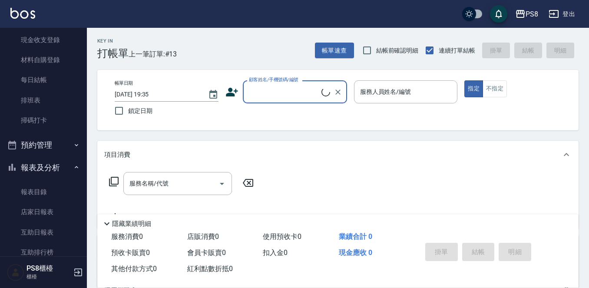
scroll to position [130, 0]
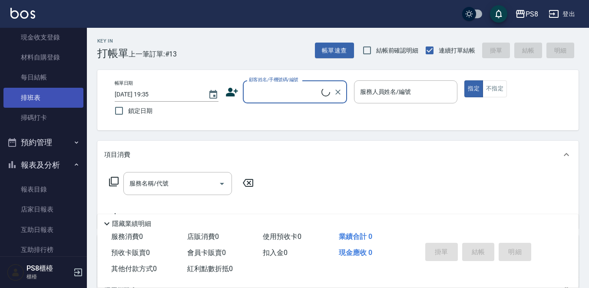
click at [56, 90] on link "排班表" at bounding box center [43, 98] width 80 height 20
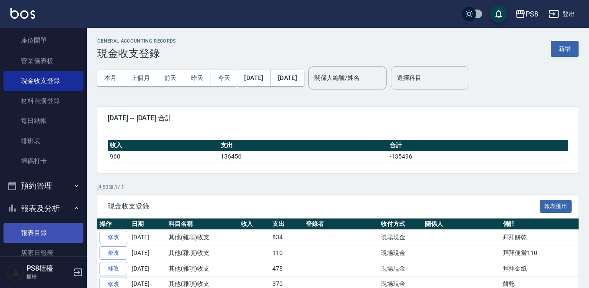
scroll to position [174, 0]
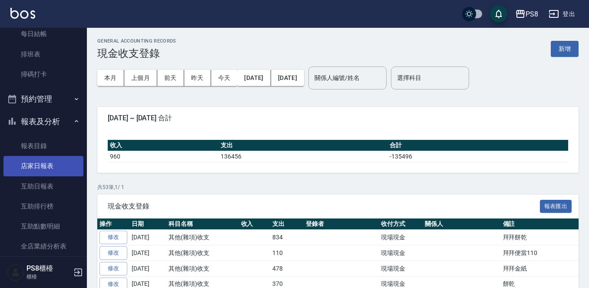
click at [53, 160] on link "店家日報表" at bounding box center [43, 166] width 80 height 20
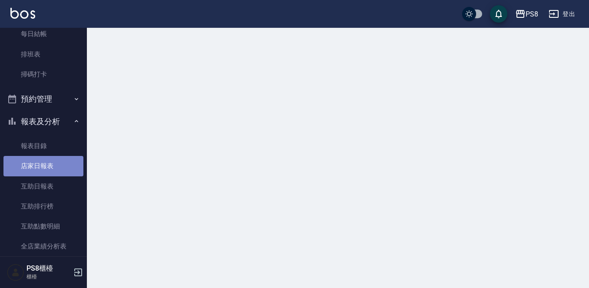
click at [53, 160] on link "店家日報表" at bounding box center [43, 166] width 80 height 20
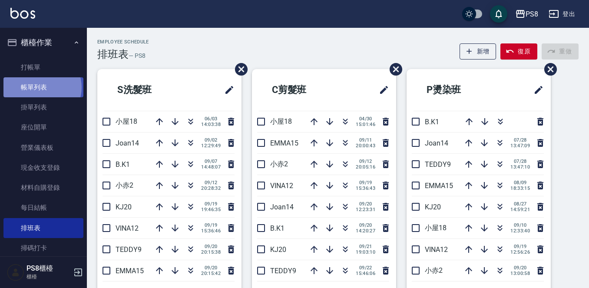
click at [42, 87] on link "帳單列表" at bounding box center [43, 87] width 80 height 20
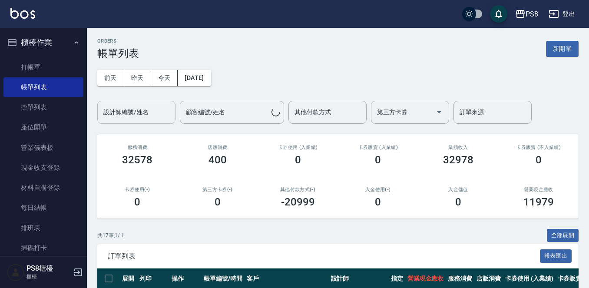
click at [144, 106] on input "設計師編號/姓名" at bounding box center [136, 112] width 70 height 15
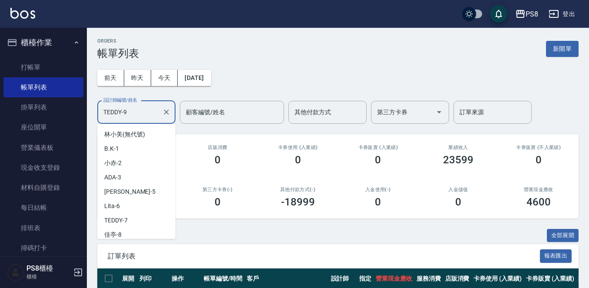
scroll to position [17, 0]
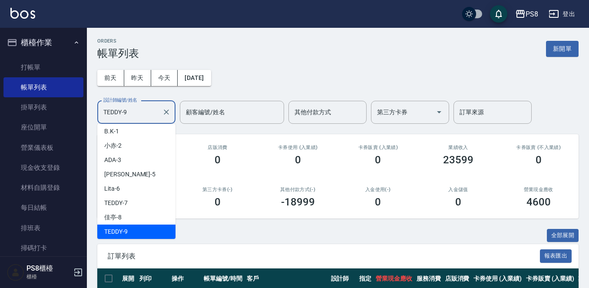
drag, startPoint x: 137, startPoint y: 117, endPoint x: 97, endPoint y: 118, distance: 40.4
click at [97, 118] on div "ORDERS 帳單列表 新開單 前天 昨天 今天 2025/09/22 設計師編號/姓名 TEDDY-9 設計師編號/姓名 顧客編號/姓名 顧客編號/姓名 其…" at bounding box center [338, 227] width 502 height 399
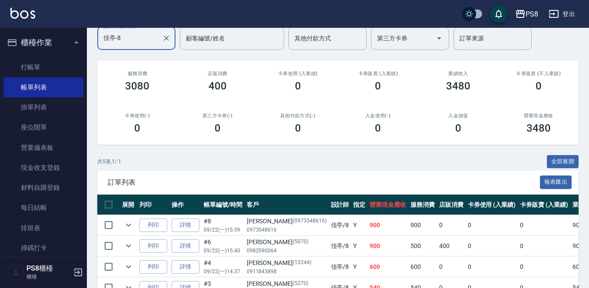
scroll to position [0, 0]
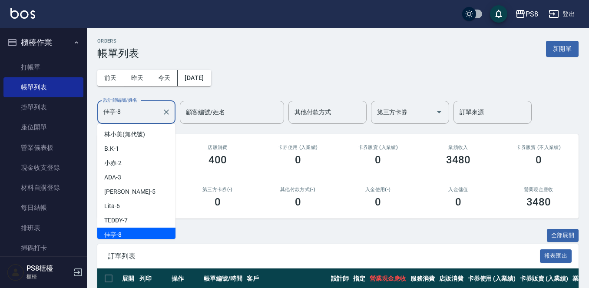
drag, startPoint x: 129, startPoint y: 112, endPoint x: 89, endPoint y: 115, distance: 40.0
click at [89, 115] on div "ORDERS 帳單列表 新開單 前天 昨天 今天 2025/09/22 設計師編號/姓名 佳亭-8 設計師編號/姓名 顧客編號/姓名 顧客編號/姓名 其他付款…" at bounding box center [338, 227] width 502 height 399
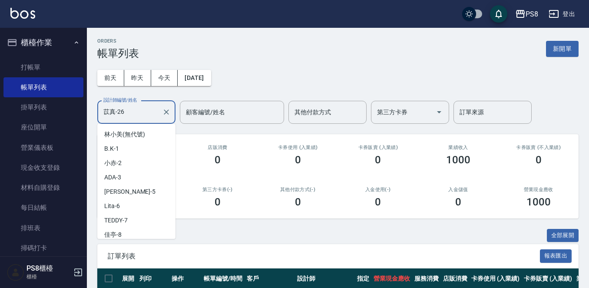
scroll to position [204, 0]
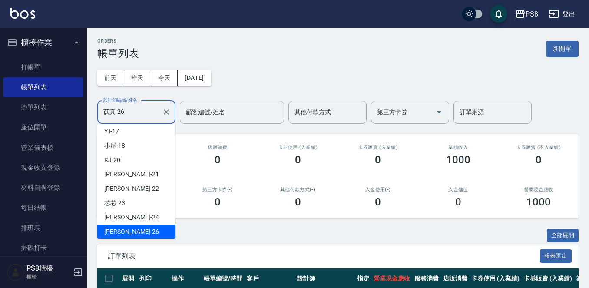
drag, startPoint x: 125, startPoint y: 112, endPoint x: 93, endPoint y: 116, distance: 31.6
click at [93, 116] on div "ORDERS 帳單列表 新開單 前天 昨天 今天 2025/09/22 設計師編號/姓名 苡真-26 設計師編號/姓名 顧客編號/姓名 顧客編號/姓名 其他付…" at bounding box center [338, 186] width 502 height 316
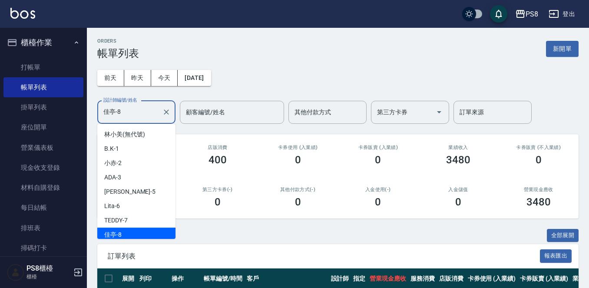
scroll to position [3, 0]
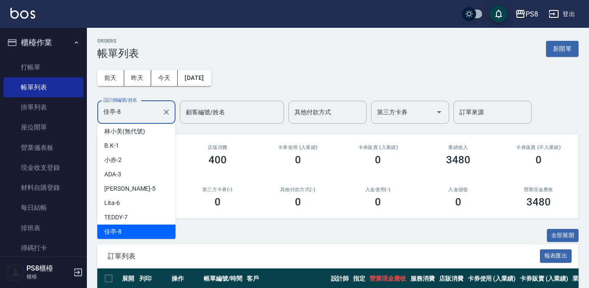
drag, startPoint x: 125, startPoint y: 116, endPoint x: 88, endPoint y: 118, distance: 37.4
click at [88, 118] on div "ORDERS 帳單列表 新開單 前天 昨天 今天 2025/09/22 設計師編號/姓名 佳亭-8 設計師編號/姓名 顧客編號/姓名 顧客編號/姓名 其他付款…" at bounding box center [338, 227] width 502 height 399
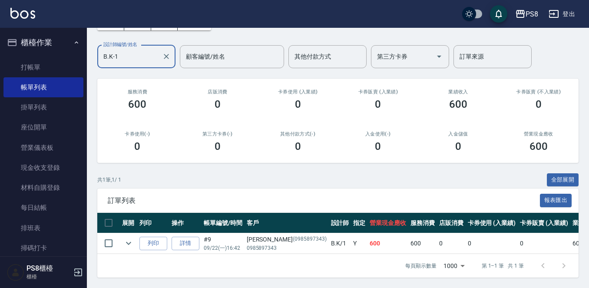
scroll to position [63, 0]
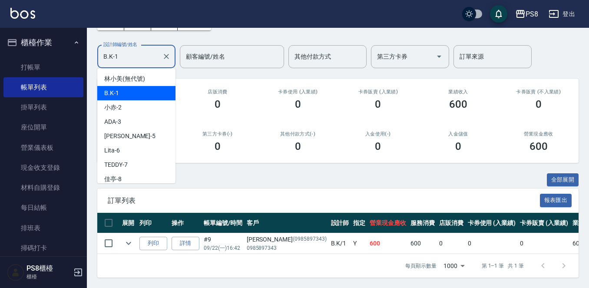
drag, startPoint x: 129, startPoint y: 54, endPoint x: 88, endPoint y: 52, distance: 41.7
click at [88, 52] on div "ORDERS 帳單列表 新開單 前天 昨天 今天 2025/09/22 設計師編號/姓名 B.K-1 設計師編號/姓名 顧客編號/姓名 顧客編號/姓名 其他付…" at bounding box center [338, 130] width 502 height 316
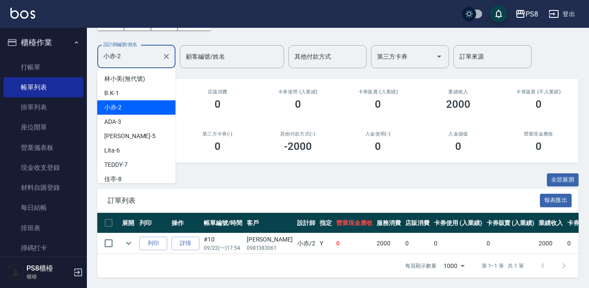
drag, startPoint x: 129, startPoint y: 49, endPoint x: 93, endPoint y: 52, distance: 36.1
click at [93, 52] on div "ORDERS 帳單列表 新開單 前天 昨天 今天 2025/09/22 設計師編號/姓名 小赤-2 設計師編號/姓名 顧客編號/姓名 顧客編號/姓名 其他付款…" at bounding box center [338, 130] width 502 height 316
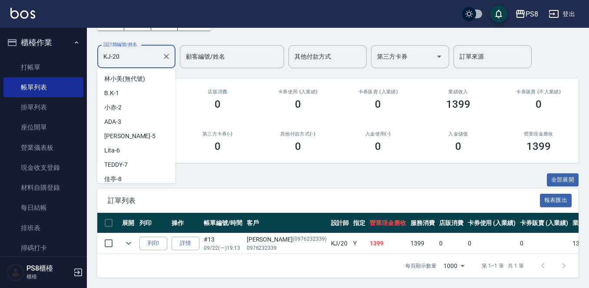
scroll to position [132, 0]
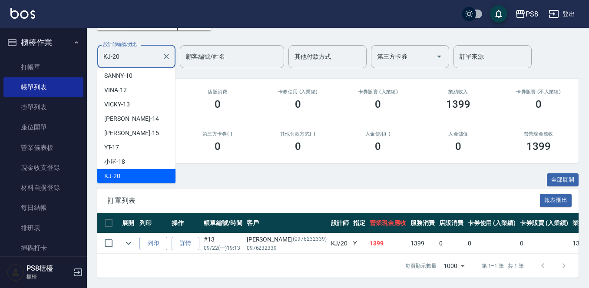
drag, startPoint x: 138, startPoint y: 48, endPoint x: 73, endPoint y: 52, distance: 64.4
click at [73, 52] on div "PS8 登出 櫃檯作業 打帳單 帳單列表 掛單列表 座位開單 營業儀表板 現金收支登錄 材料自購登錄 每日結帳 排班表 掃碼打卡 預約管理 預約管理 單日預約…" at bounding box center [294, 115] width 589 height 343
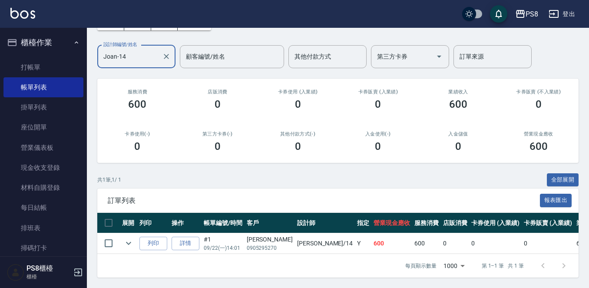
scroll to position [63, 0]
type input "Joan-14"
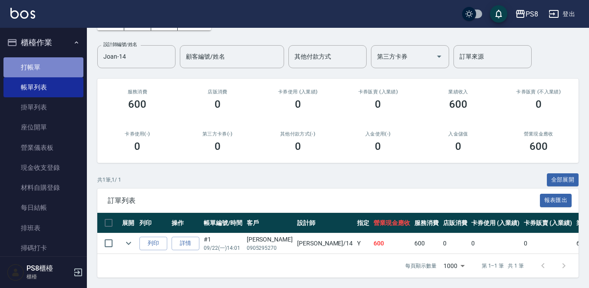
click at [67, 74] on link "打帳單" at bounding box center [43, 67] width 80 height 20
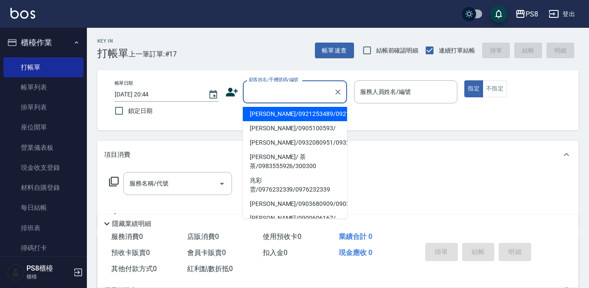
click at [296, 88] on input "顧客姓名/手機號碼/編號" at bounding box center [288, 91] width 83 height 15
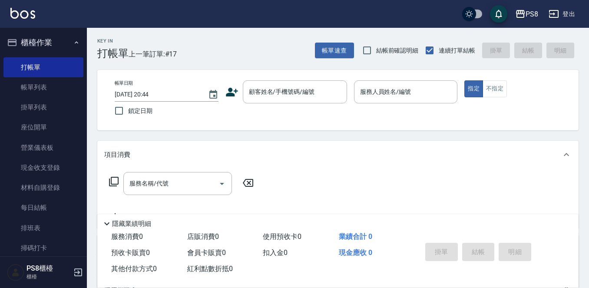
click at [232, 89] on icon at bounding box center [231, 92] width 13 height 13
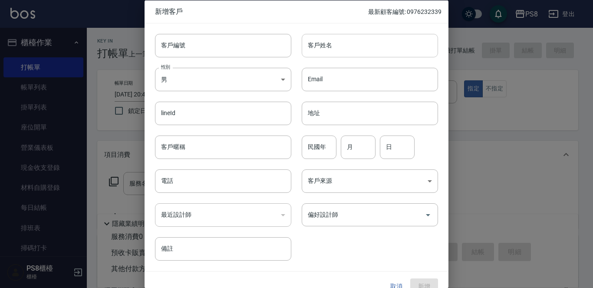
click at [357, 47] on input "客戶姓名" at bounding box center [370, 44] width 136 height 23
type input "謝芷青"
click at [173, 64] on div "性別 男 MALE 性別" at bounding box center [218, 74] width 147 height 34
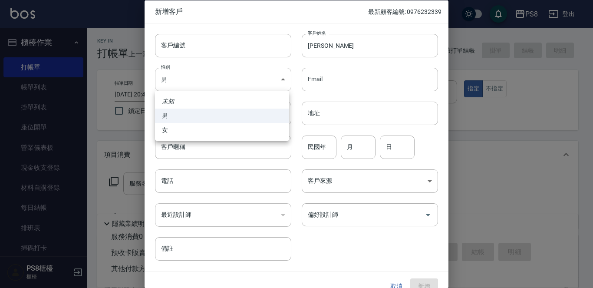
click at [177, 73] on body "PS8 登出 櫃檯作業 打帳單 帳單列表 掛單列表 座位開單 營業儀表板 現金收支登錄 材料自購登錄 每日結帳 排班表 掃碼打卡 預約管理 預約管理 單日預約…" at bounding box center [296, 211] width 593 height 423
click at [204, 129] on li "女" at bounding box center [222, 130] width 134 height 14
type input "FEMALE"
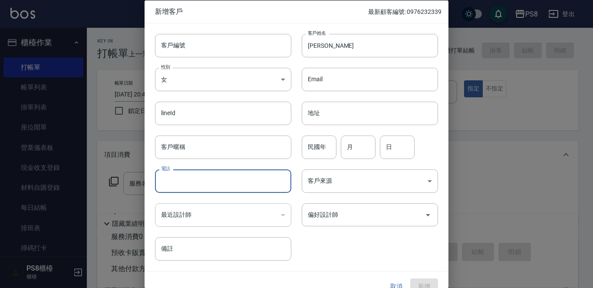
click at [213, 173] on input "電話" at bounding box center [223, 180] width 136 height 23
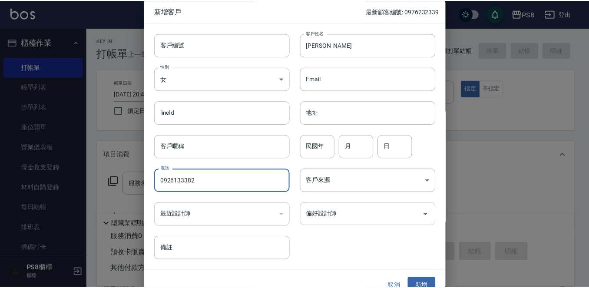
scroll to position [13, 0]
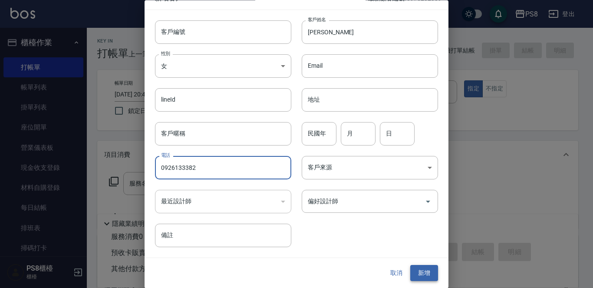
type input "0926133382"
click at [422, 269] on button "新增" at bounding box center [424, 273] width 28 height 16
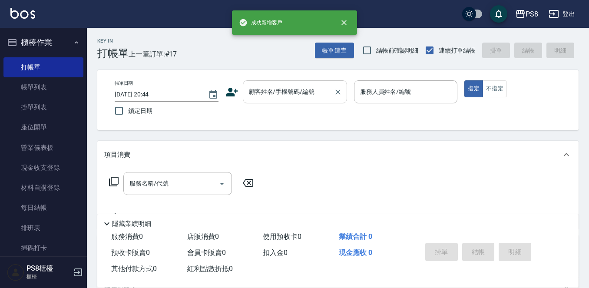
click at [290, 83] on div "顧客姓名/手機號碼/編號" at bounding box center [295, 91] width 104 height 23
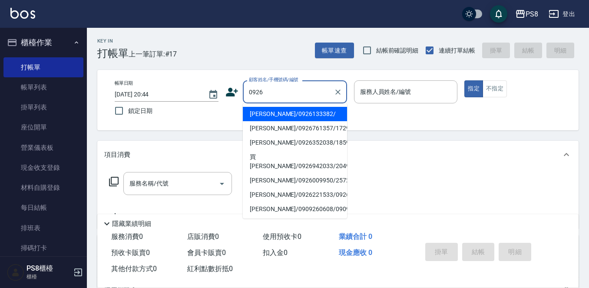
click at [272, 112] on li "謝芷青/0926133382/" at bounding box center [295, 114] width 104 height 14
type input "謝芷青/0926133382/"
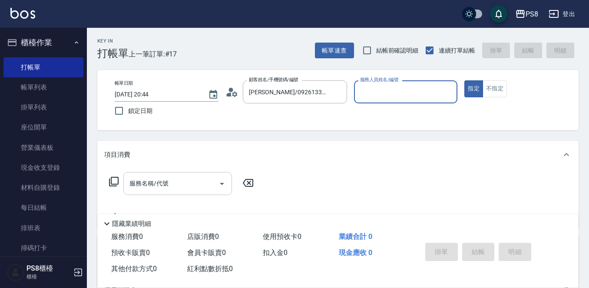
click at [186, 177] on input "服務名稱/代號" at bounding box center [171, 183] width 88 height 15
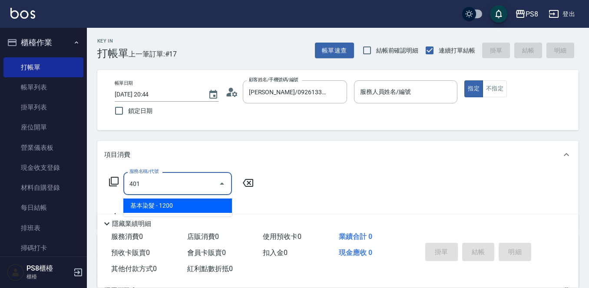
click at [186, 207] on span "基本染髮 - 1200" at bounding box center [177, 205] width 109 height 14
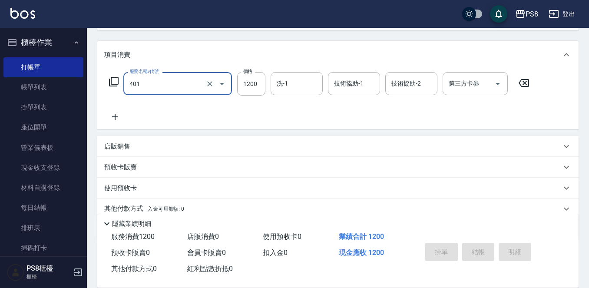
scroll to position [130, 0]
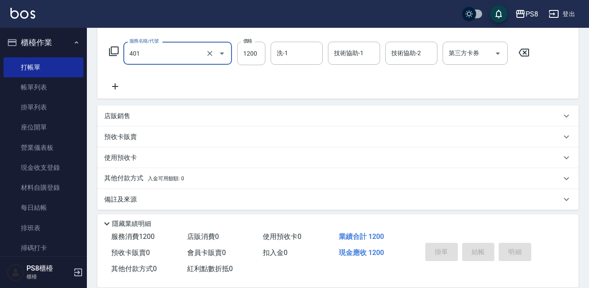
type input "基本染髮(401)"
click at [113, 88] on icon at bounding box center [115, 86] width 22 height 10
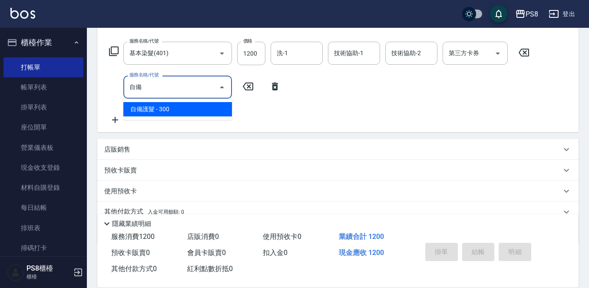
click at [158, 105] on span "自備護髮 - 300" at bounding box center [177, 109] width 109 height 14
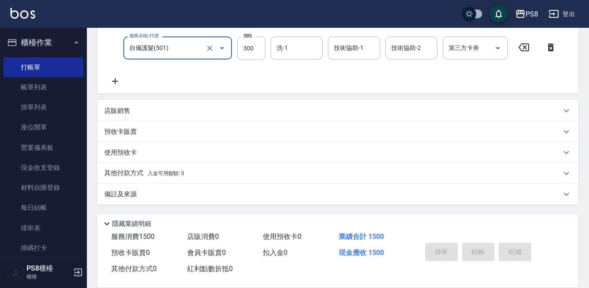
scroll to position [0, 0]
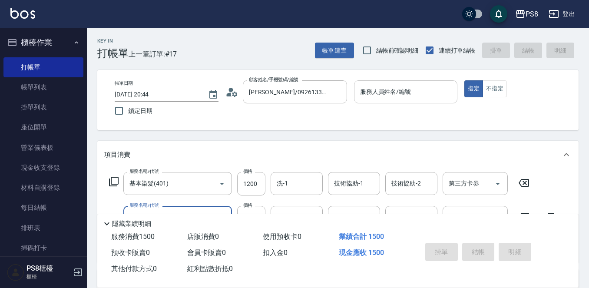
type input "自備護髮(501)"
click at [419, 93] on input "服務人員姓名/編號" at bounding box center [406, 91] width 96 height 15
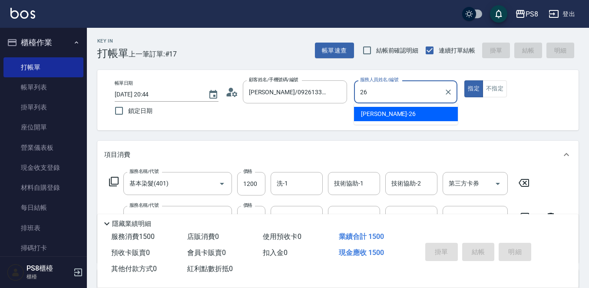
click at [453, 112] on div "苡真 -26" at bounding box center [406, 114] width 104 height 14
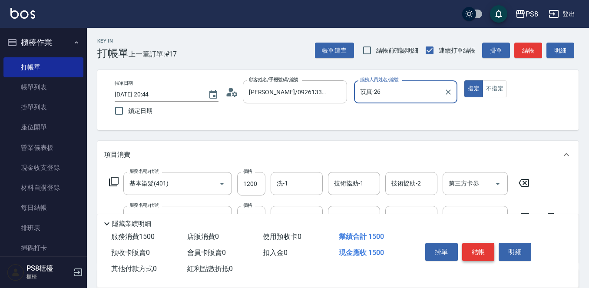
type input "苡真-26"
click at [473, 244] on button "結帳" at bounding box center [478, 252] width 33 height 18
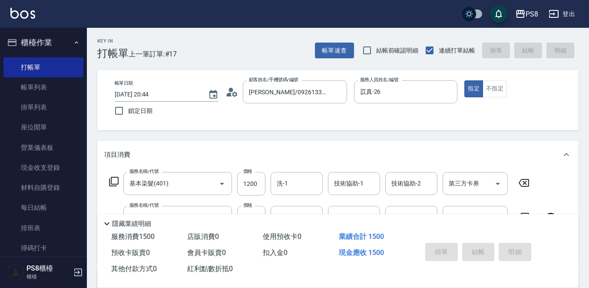
type input "2025/09/22 20:46"
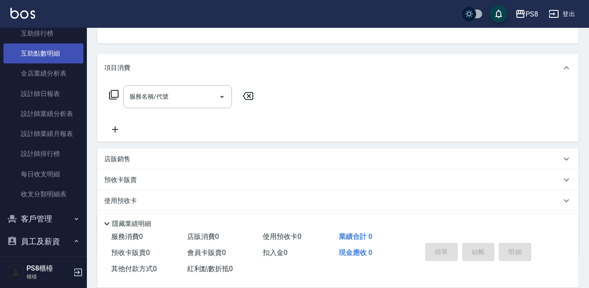
scroll to position [347, 0]
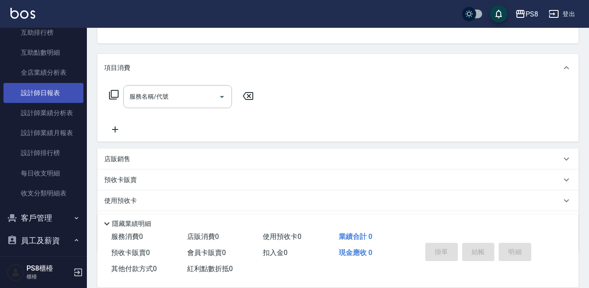
click at [42, 86] on link "設計師日報表" at bounding box center [43, 93] width 80 height 20
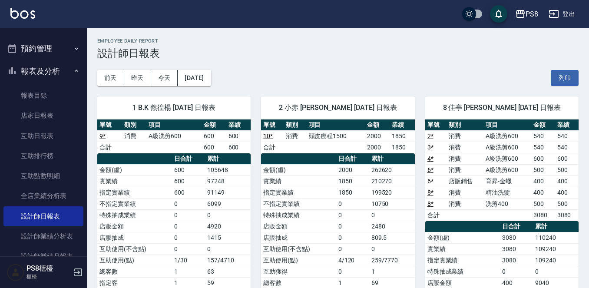
scroll to position [87, 0]
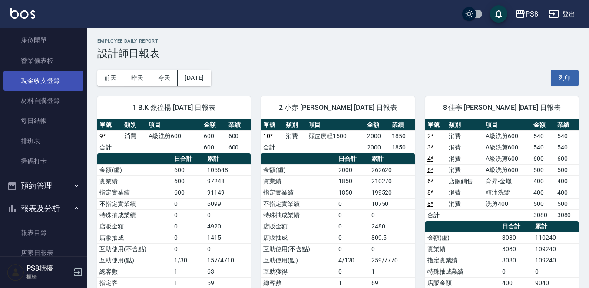
click at [53, 85] on link "現金收支登錄" at bounding box center [43, 81] width 80 height 20
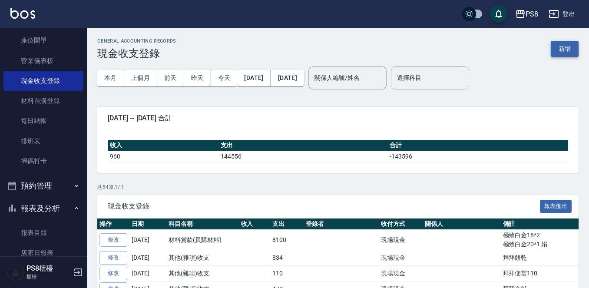
click at [555, 43] on button "新增" at bounding box center [564, 49] width 28 height 16
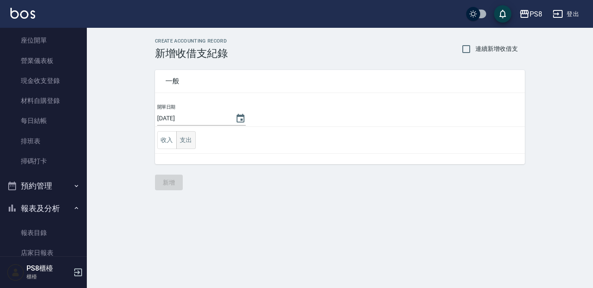
click at [176, 140] on button "支出" at bounding box center [186, 140] width 20 height 18
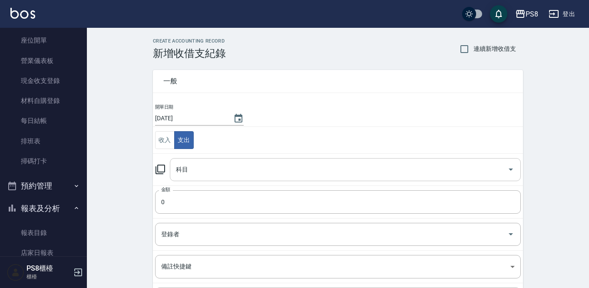
click at [200, 160] on div "科目" at bounding box center [345, 169] width 351 height 23
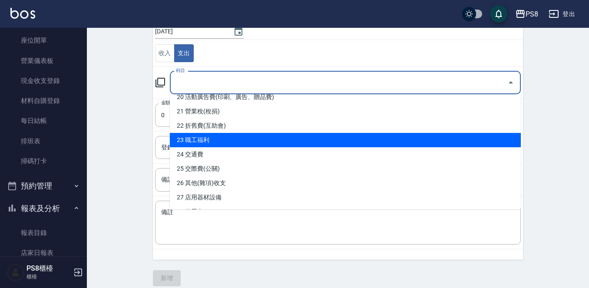
scroll to position [347, 0]
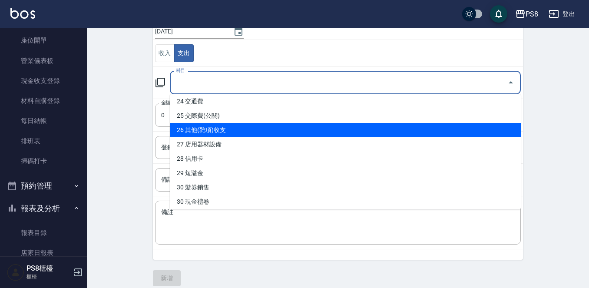
click at [228, 124] on li "26 其他(雜項)收支" at bounding box center [345, 130] width 351 height 14
type input "26 其他(雜項)收支"
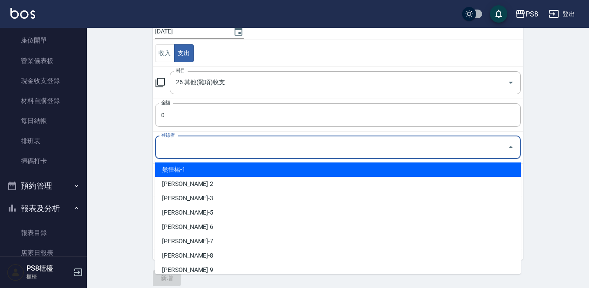
click at [220, 144] on input "登錄者" at bounding box center [331, 147] width 345 height 15
click at [224, 99] on td "金額 0 金額" at bounding box center [338, 115] width 370 height 33
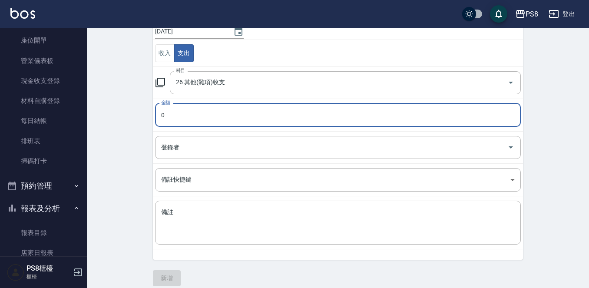
click at [225, 115] on input "0" at bounding box center [337, 114] width 365 height 23
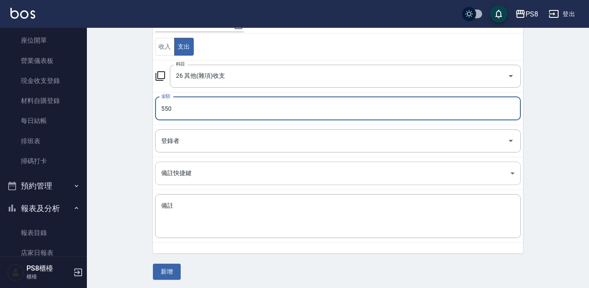
scroll to position [95, 0]
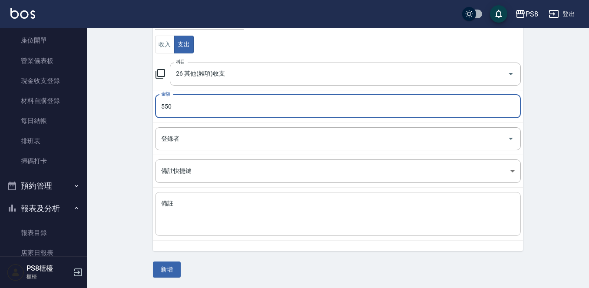
type input "550"
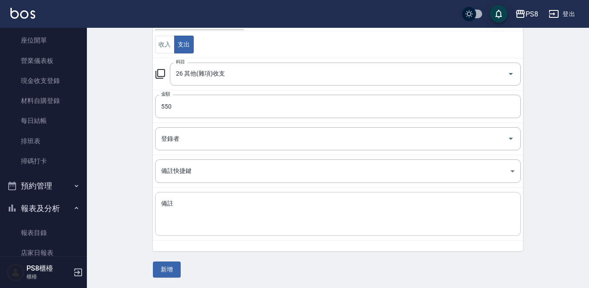
click at [217, 199] on div "x 備註" at bounding box center [337, 214] width 365 height 44
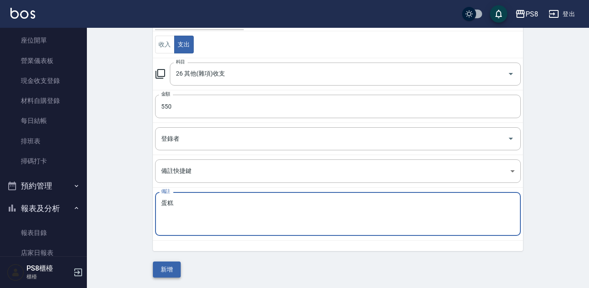
type textarea "蛋糕"
click at [171, 267] on button "新增" at bounding box center [167, 269] width 28 height 16
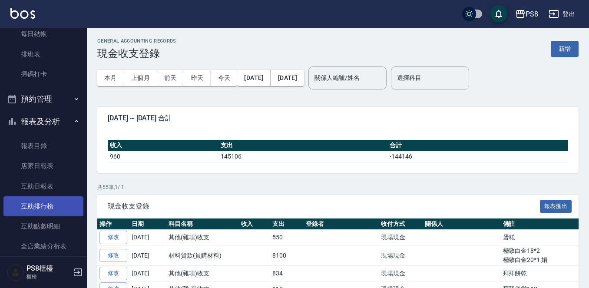
scroll to position [260, 0]
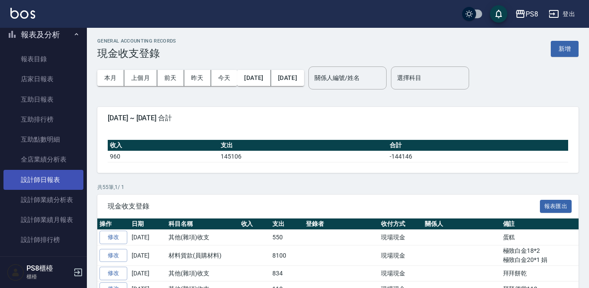
click at [62, 181] on link "設計師日報表" at bounding box center [43, 180] width 80 height 20
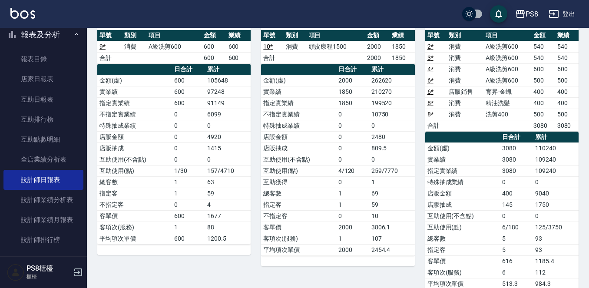
scroll to position [69, 0]
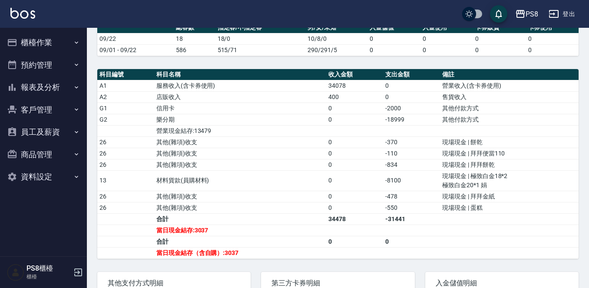
scroll to position [260, 0]
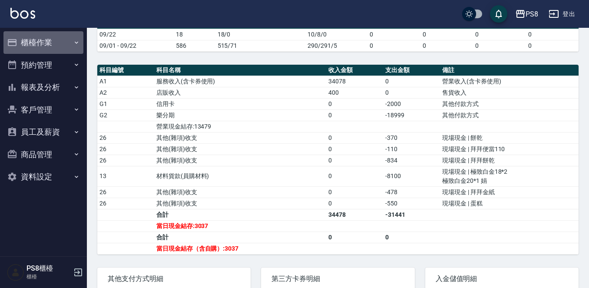
click at [70, 40] on button "櫃檯作業" at bounding box center [43, 42] width 80 height 23
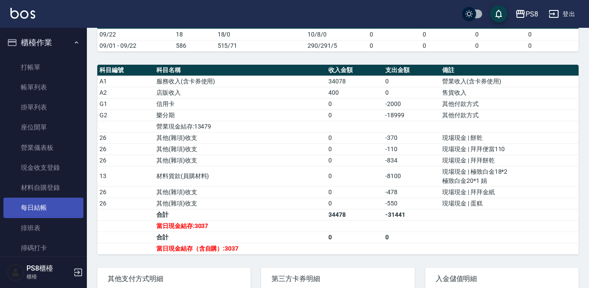
click at [50, 212] on link "每日結帳" at bounding box center [43, 207] width 80 height 20
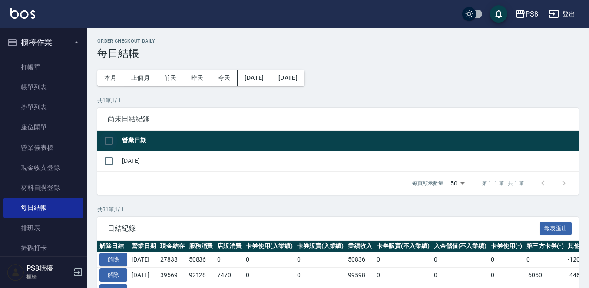
click at [111, 142] on input "checkbox" at bounding box center [108, 141] width 18 height 18
checkbox input "true"
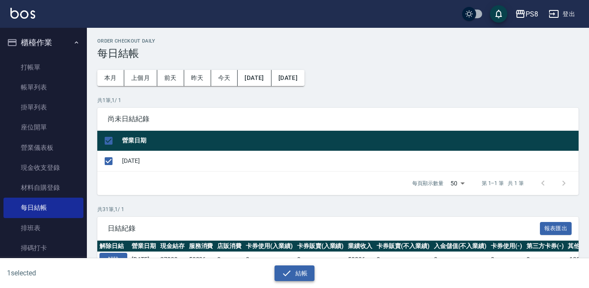
click at [308, 271] on button "結帳" at bounding box center [294, 273] width 40 height 16
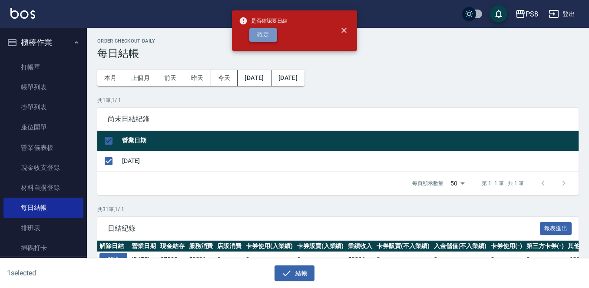
click at [258, 35] on button "確定" at bounding box center [263, 34] width 28 height 13
checkbox input "false"
